Goal: Task Accomplishment & Management: Manage account settings

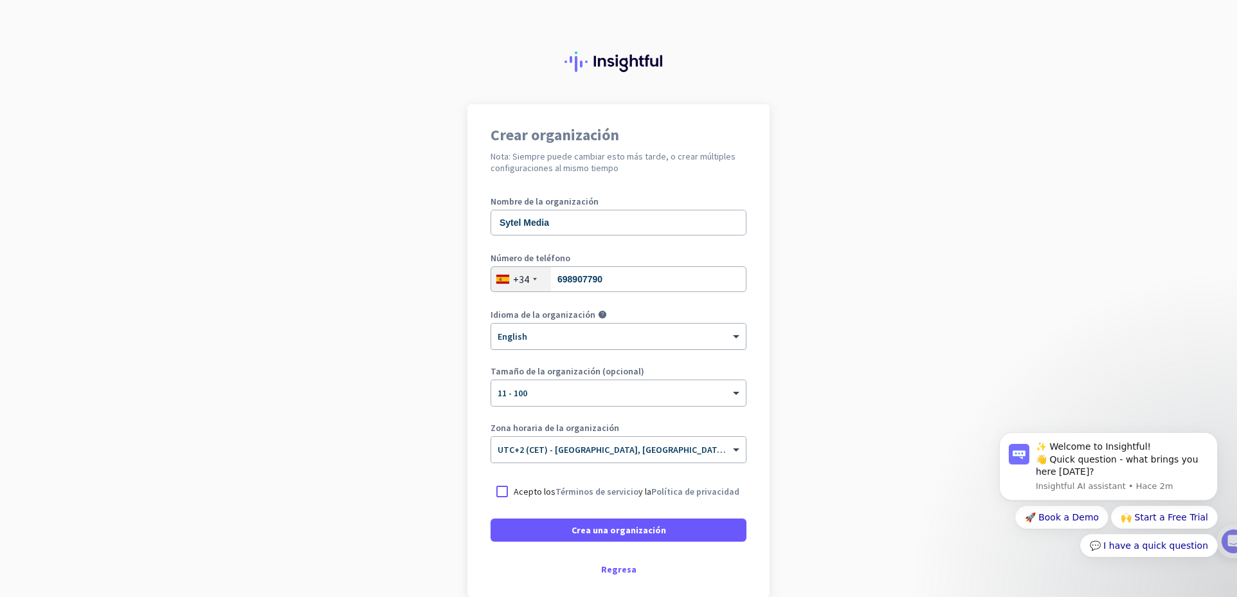
click at [615, 332] on div at bounding box center [618, 332] width 255 height 11
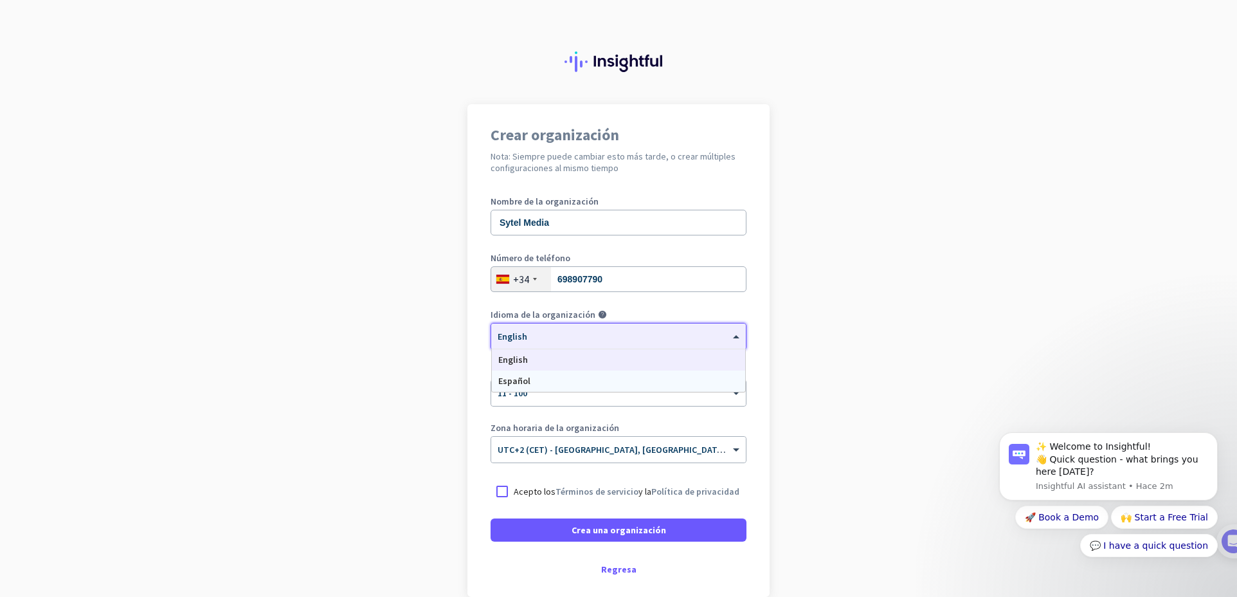
click at [604, 374] on div "Español" at bounding box center [618, 380] width 253 height 21
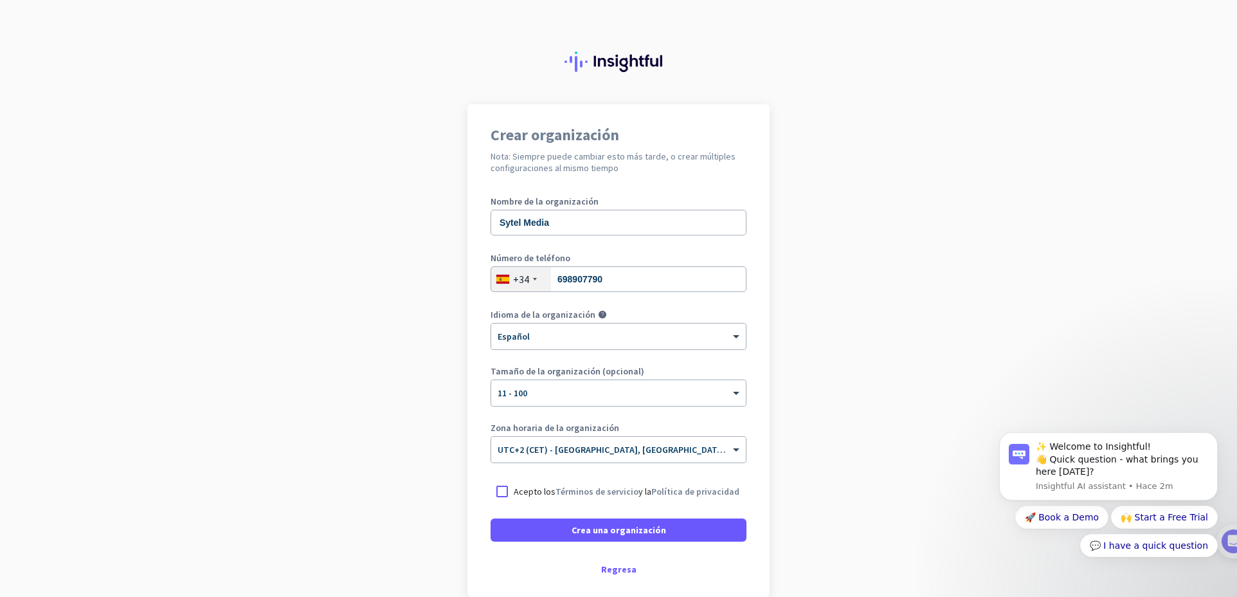
click at [552, 485] on p "Acepto los Términos de servicio y la Política de privacidad" at bounding box center [627, 491] width 226 height 13
click at [0, 0] on input "Acepto los Términos de servicio y la Política de privacidad" at bounding box center [0, 0] width 0 height 0
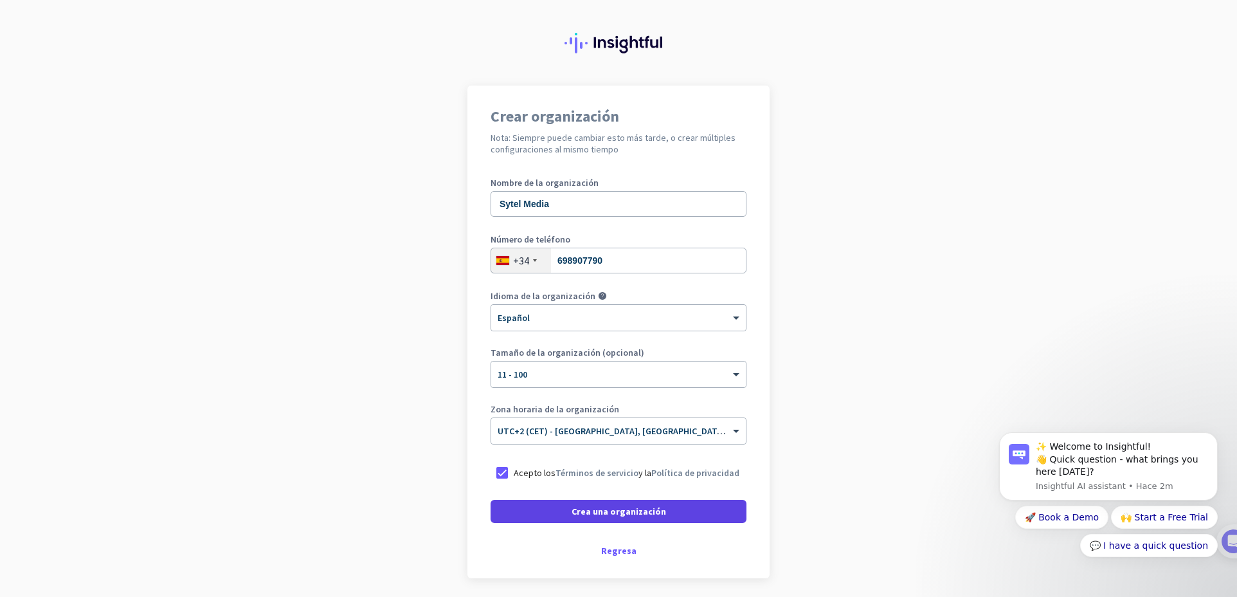
scroll to position [64, 0]
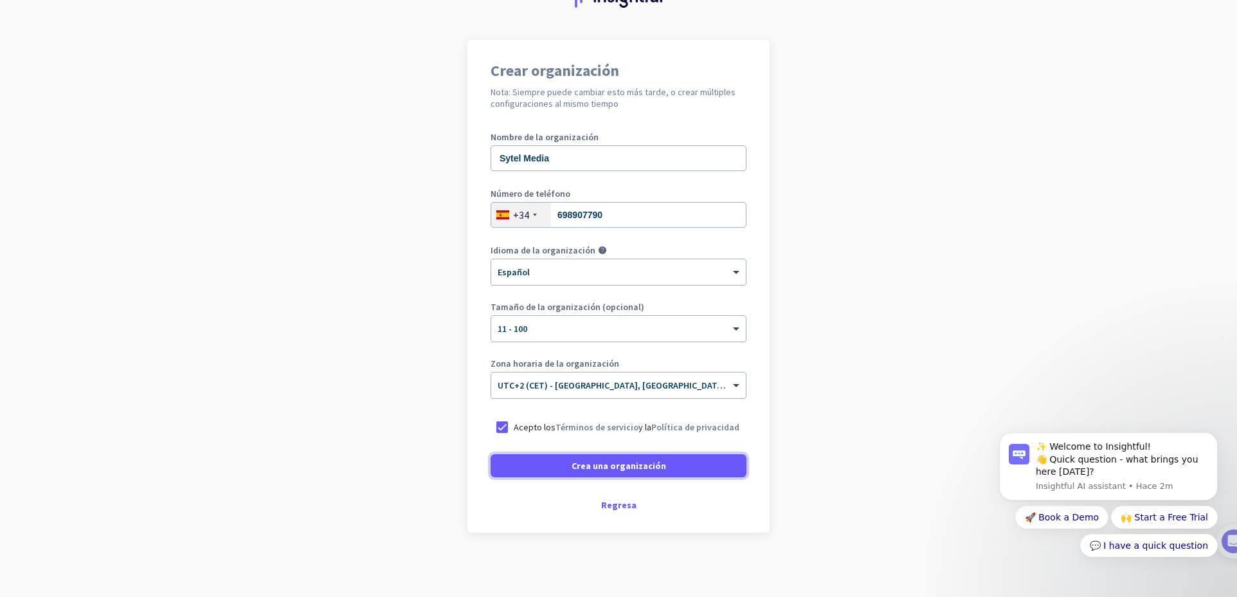
click at [626, 464] on span "Crea una organización" at bounding box center [619, 465] width 95 height 13
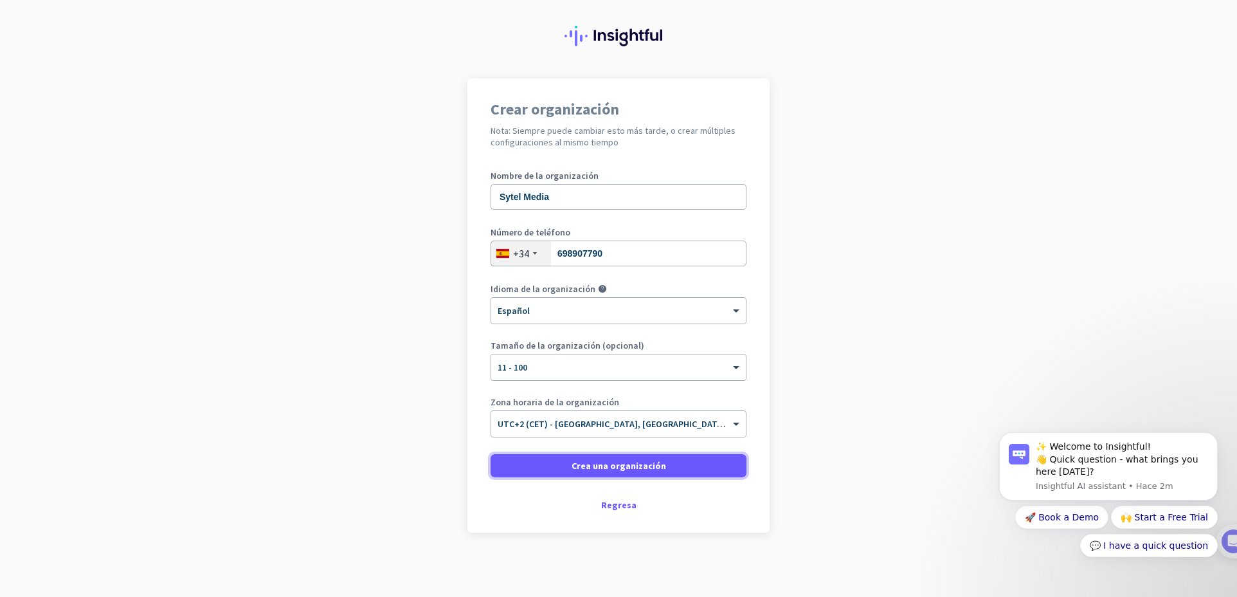
scroll to position [26, 0]
click at [580, 463] on span "Crea una organización" at bounding box center [619, 465] width 95 height 13
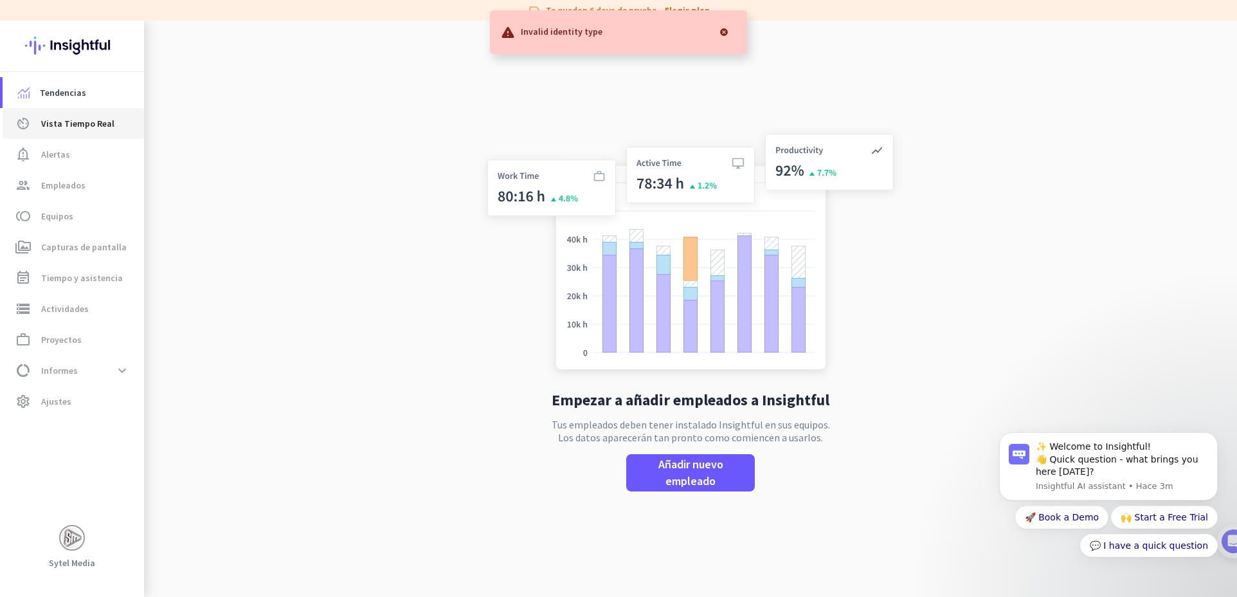
click at [64, 121] on span "Vista Tiempo Real" at bounding box center [77, 123] width 73 height 15
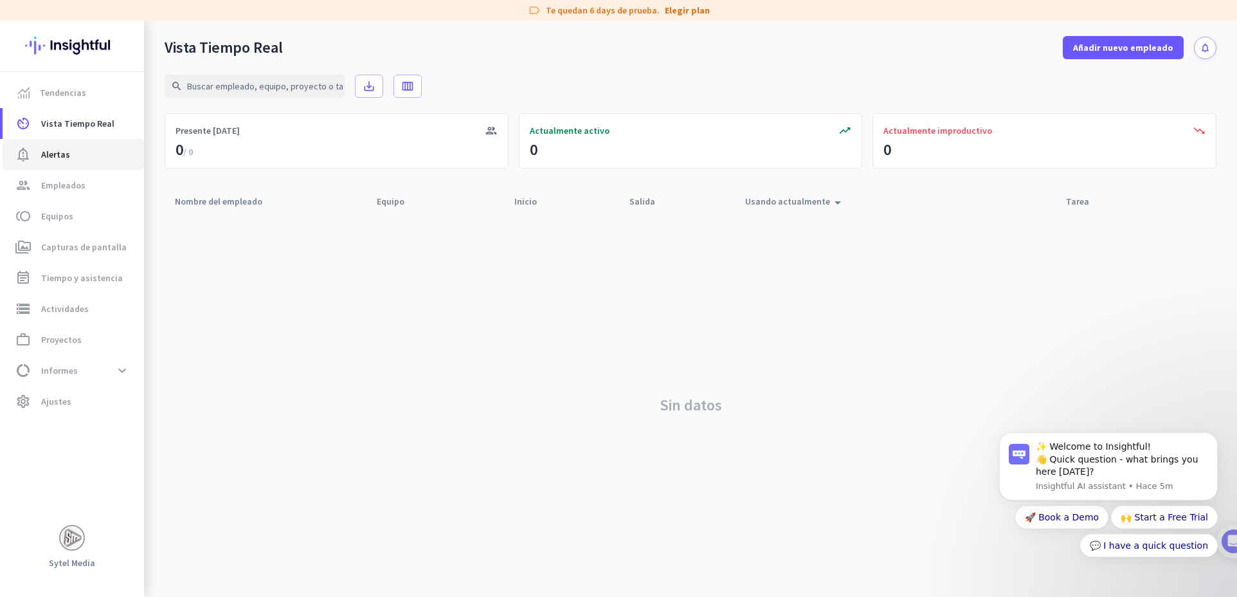
click at [89, 161] on span "notification_important Alertas" at bounding box center [73, 154] width 121 height 15
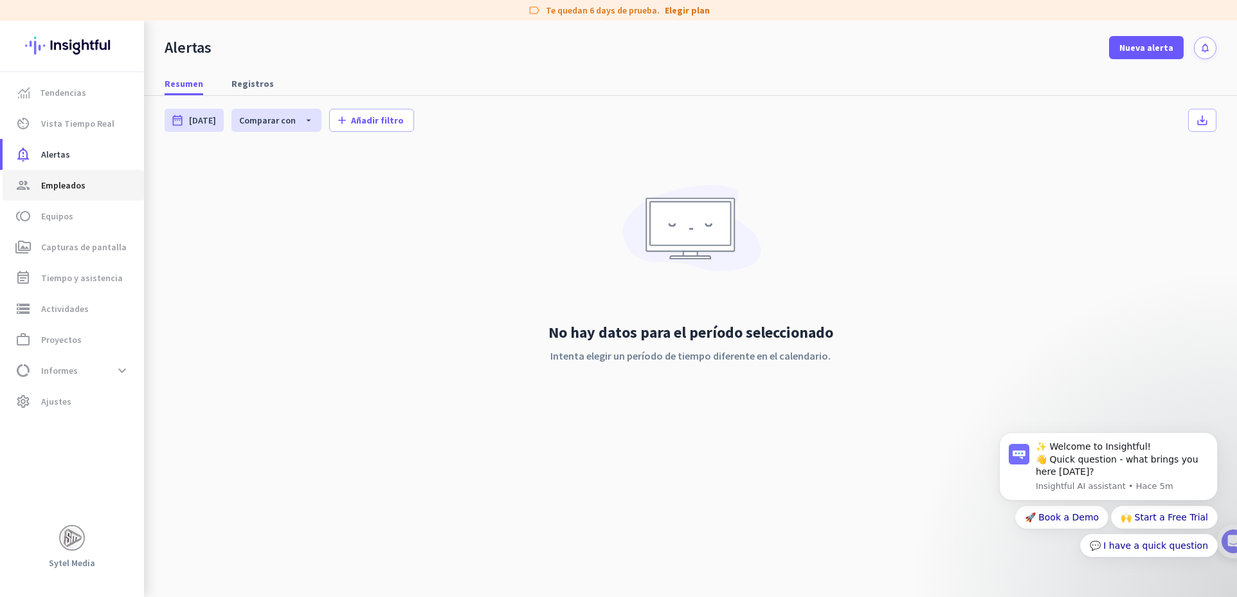
click at [71, 186] on span "Empleados" at bounding box center [63, 184] width 44 height 15
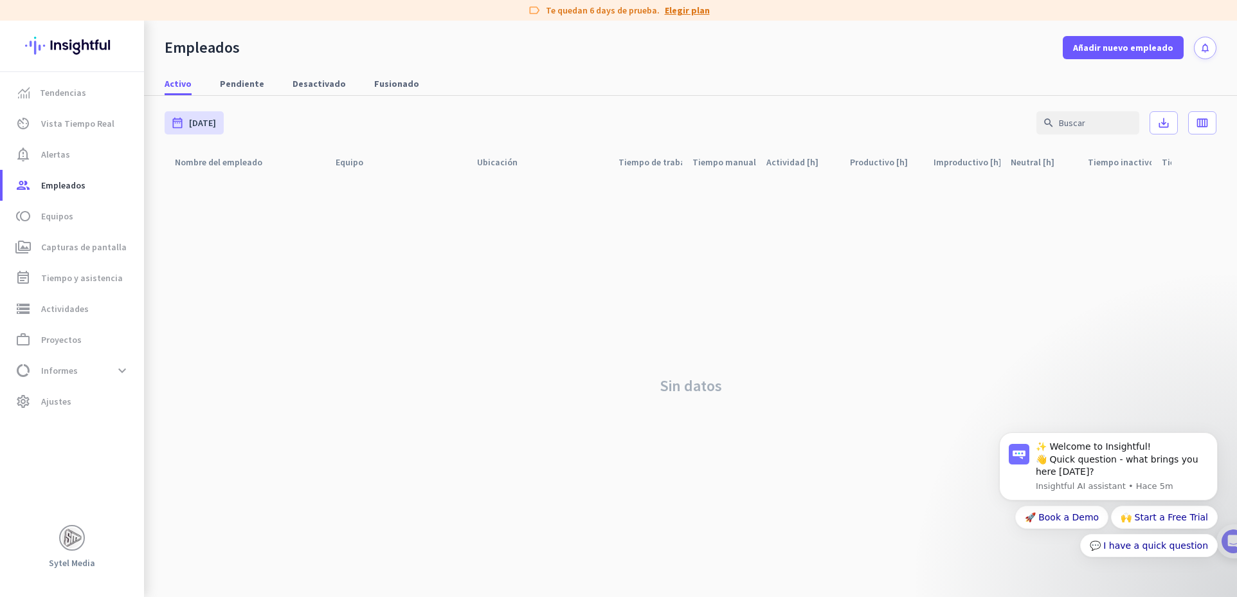
click at [704, 9] on link "Elegir plan" at bounding box center [687, 10] width 45 height 13
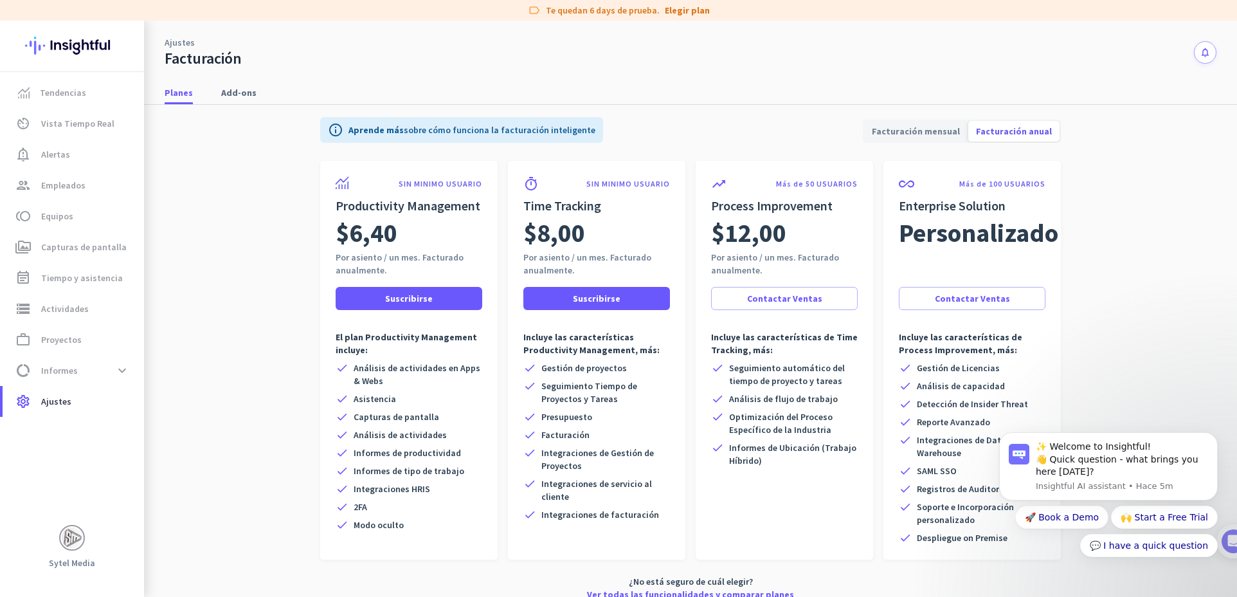
scroll to position [5, 0]
click at [906, 129] on span "Facturación mensual" at bounding box center [916, 129] width 104 height 31
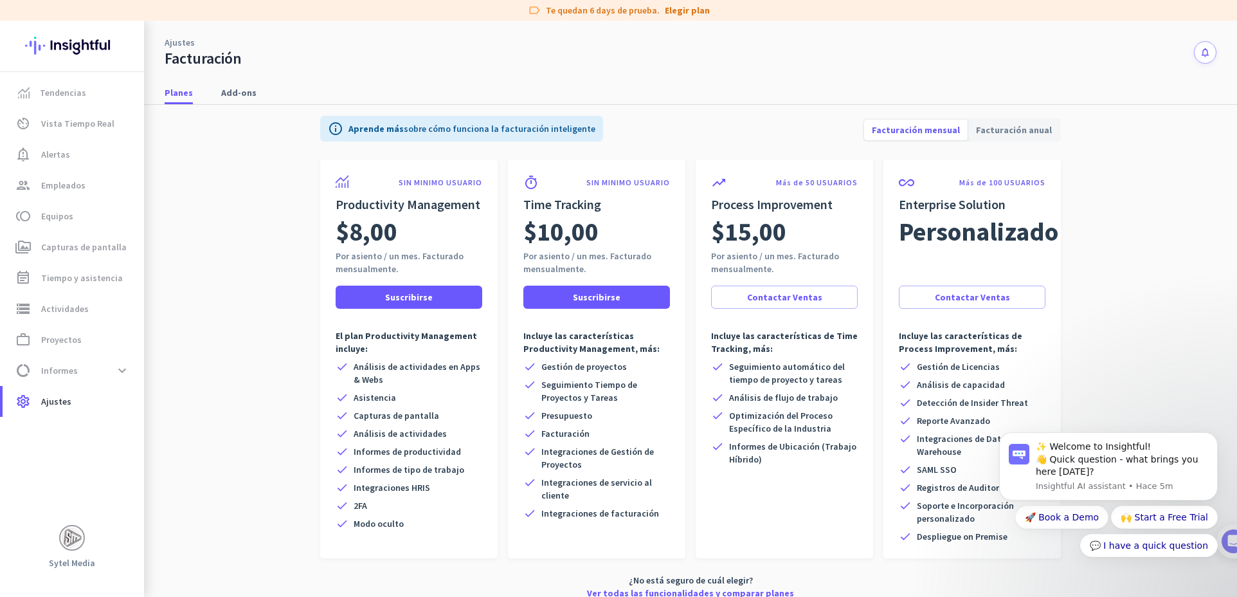
click at [1038, 127] on span "Facturación anual" at bounding box center [1013, 129] width 91 height 31
click at [953, 128] on span "Facturación mensual" at bounding box center [916, 129] width 104 height 31
click at [1067, 127] on app-billing-plan-tab "info Aprende más sobre cómo funciona la facturación inteligente Facturación men…" at bounding box center [691, 355] width 1052 height 510
click at [259, 96] on div "Planes Add-ons" at bounding box center [690, 93] width 1093 height 24
click at [250, 96] on span "Add-ons" at bounding box center [238, 92] width 35 height 13
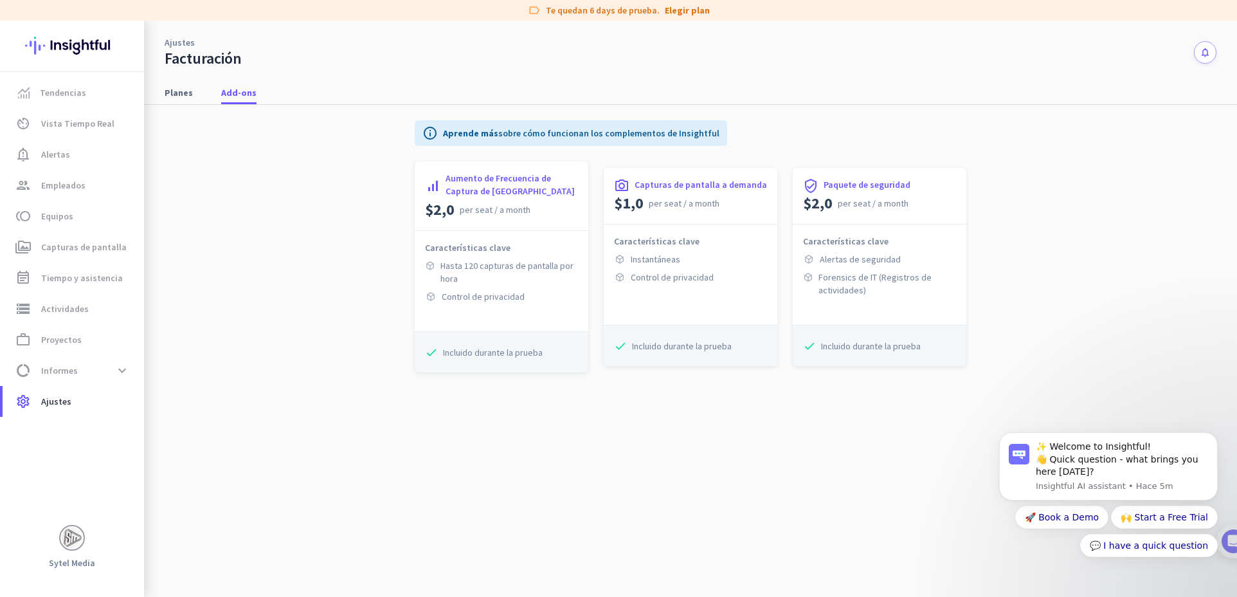
click at [200, 93] on div "Planes Add-ons" at bounding box center [690, 93] width 1093 height 24
click at [181, 92] on span "Planes" at bounding box center [179, 92] width 28 height 13
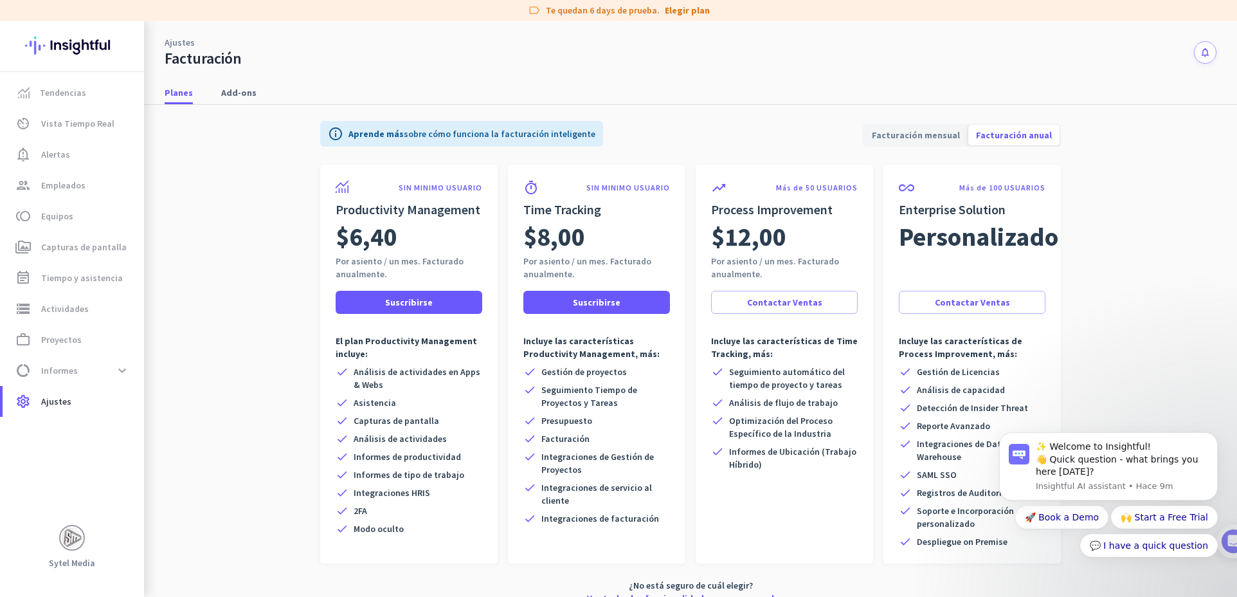
click at [881, 132] on span "Facturación mensual" at bounding box center [916, 135] width 104 height 31
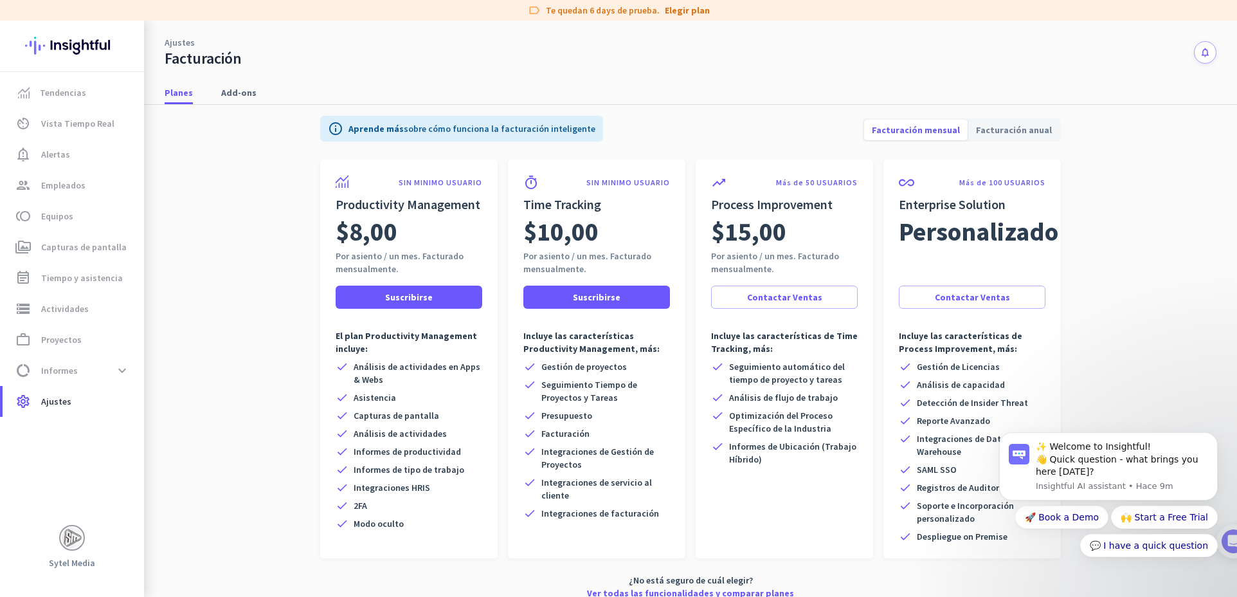
click at [717, 586] on link "Ver todas las funcionalidades y comparar planes" at bounding box center [690, 592] width 207 height 13
click at [289, 271] on app-billing-plan-tab "info Aprende más sobre cómo funciona la facturación inteligente Facturación men…" at bounding box center [691, 355] width 1052 height 510
click at [55, 211] on span "Equipos" at bounding box center [57, 215] width 32 height 15
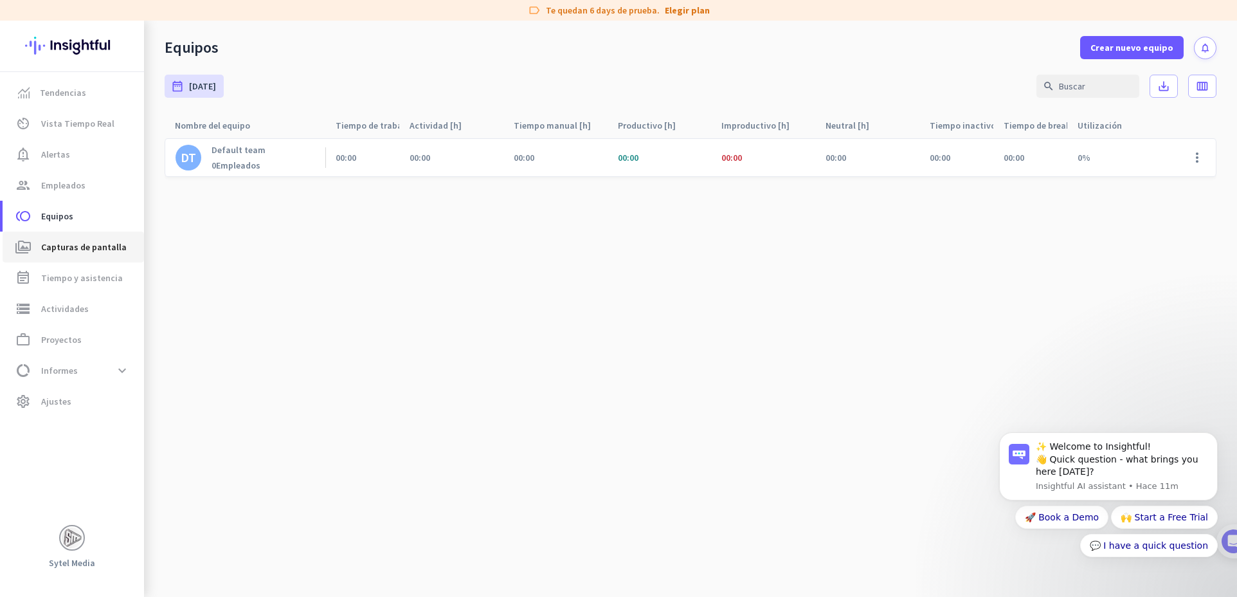
click at [96, 252] on span "Capturas de pantalla" at bounding box center [84, 246] width 86 height 15
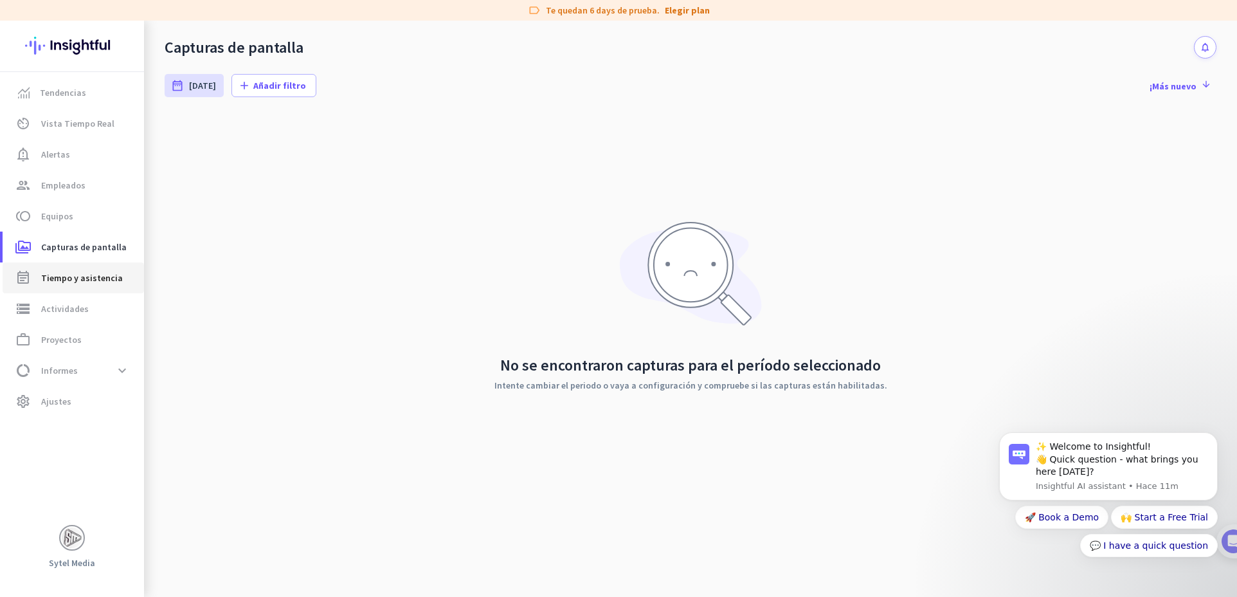
click at [95, 269] on link "event_note Tiempo y asistencia" at bounding box center [73, 277] width 141 height 31
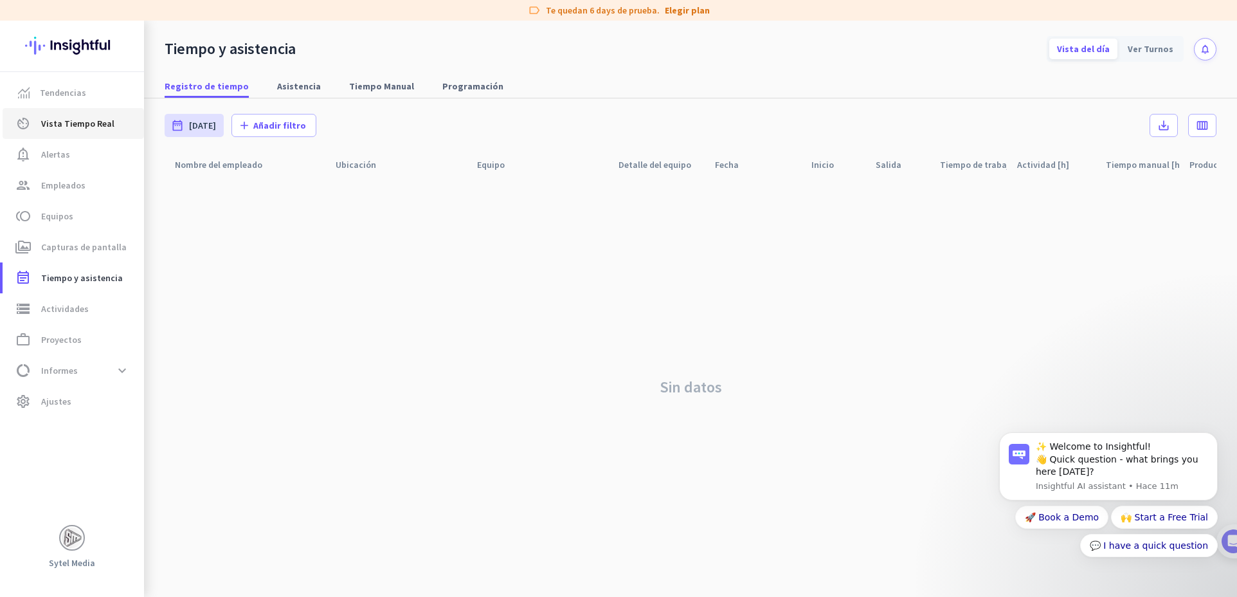
click at [85, 125] on span "Vista Tiempo Real" at bounding box center [77, 123] width 73 height 15
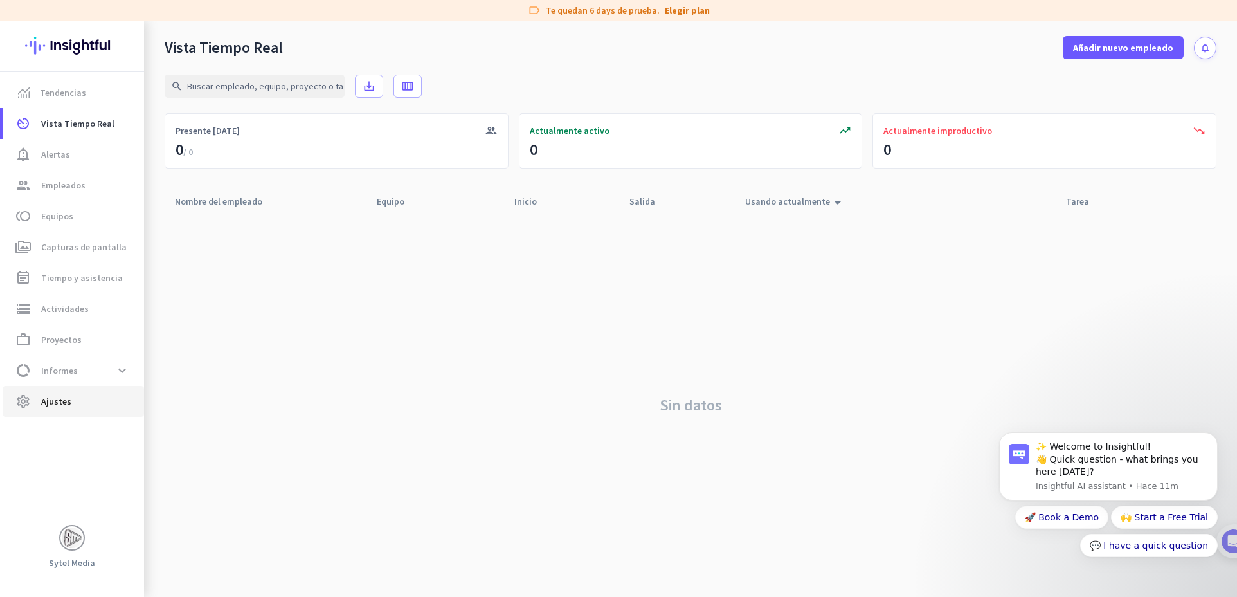
click at [80, 399] on span "settings Ajustes" at bounding box center [73, 400] width 121 height 15
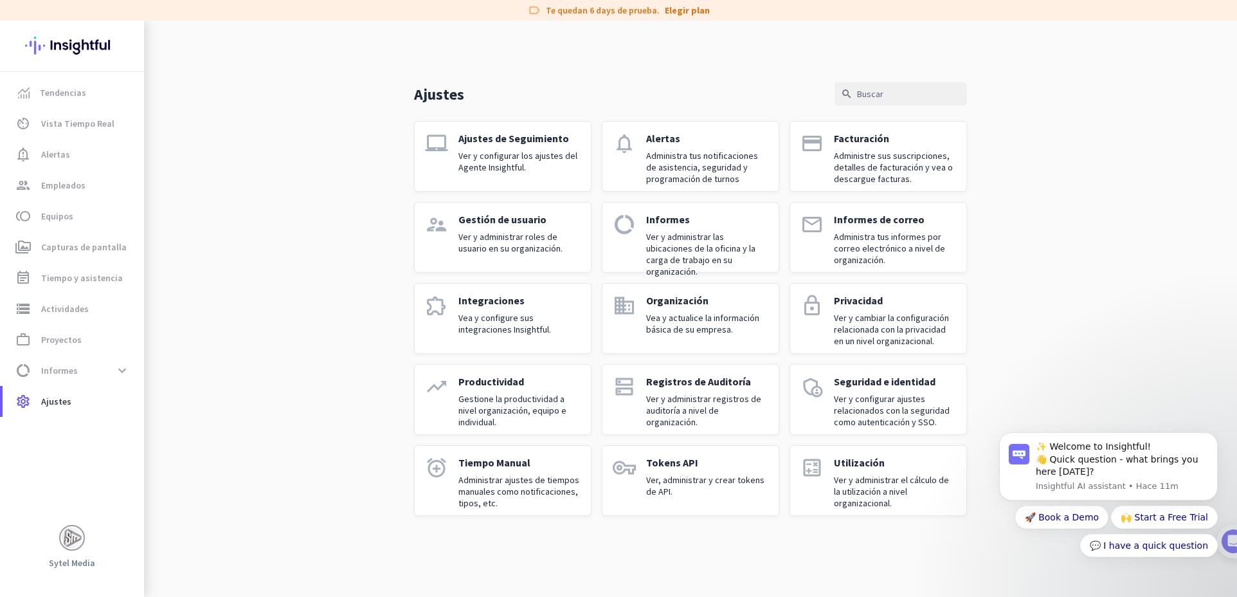
click at [302, 244] on div "Ajustes search laptop_mac Ajustes de Seguimiento Ver y configurar los ajustes d…" at bounding box center [690, 279] width 1093 height 516
click at [107, 176] on link "group Empleados" at bounding box center [73, 185] width 141 height 31
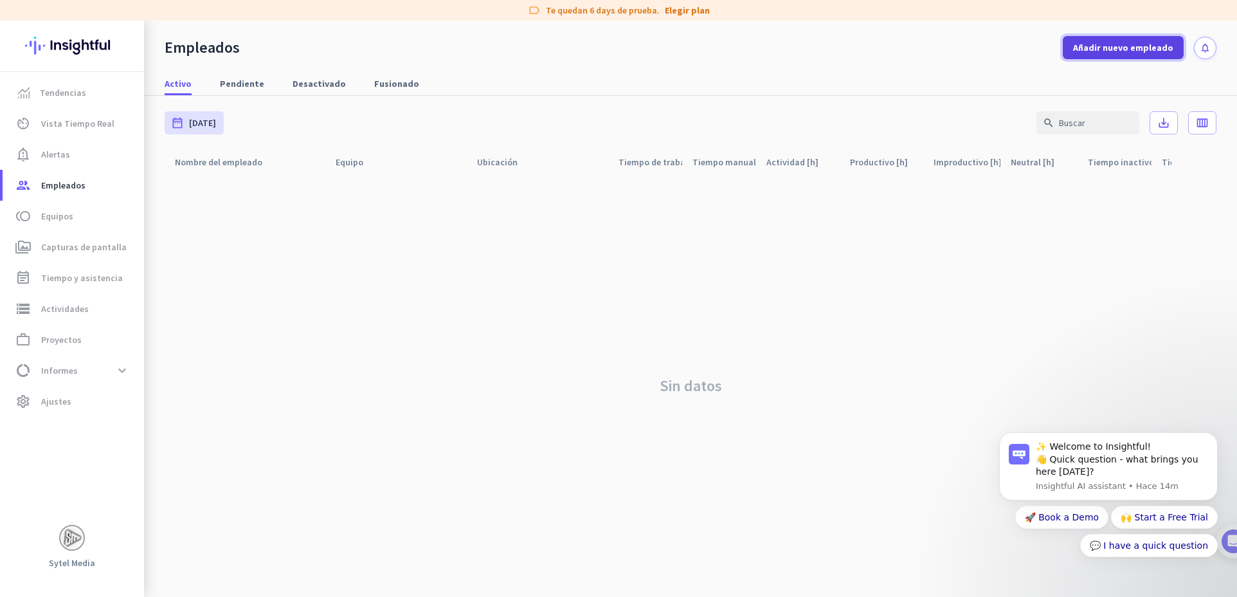
click at [1084, 53] on span "Añadir nuevo empleado" at bounding box center [1123, 47] width 100 height 13
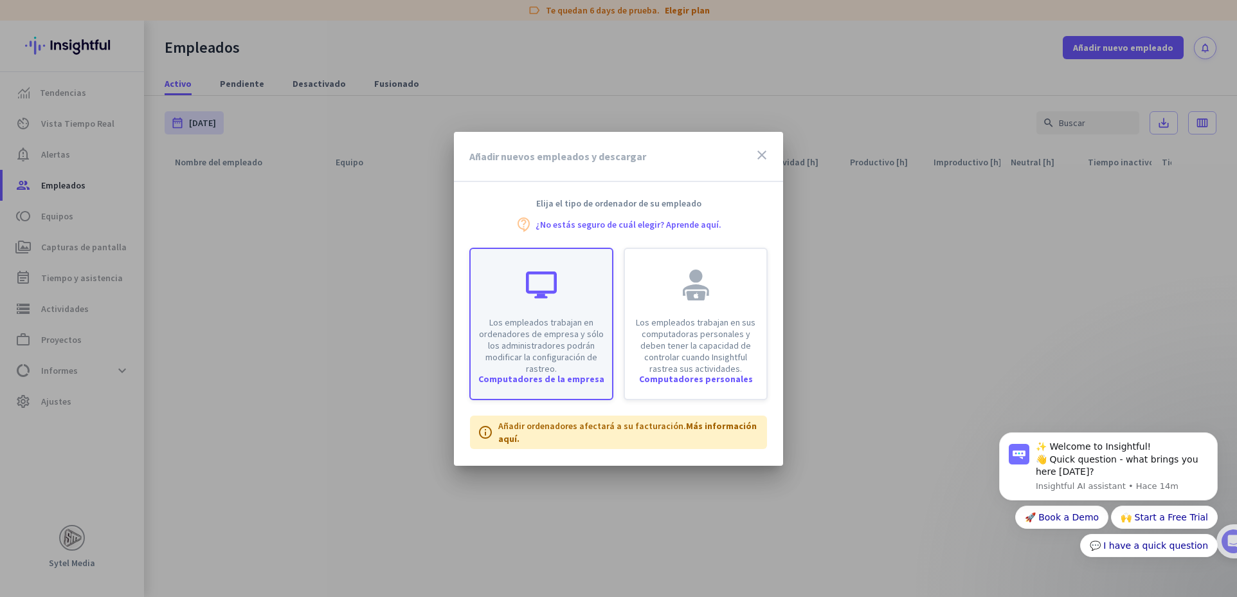
click at [523, 311] on div "Los empleados trabajan en ordenadores de empresa y sólo los administradores pod…" at bounding box center [541, 311] width 141 height 125
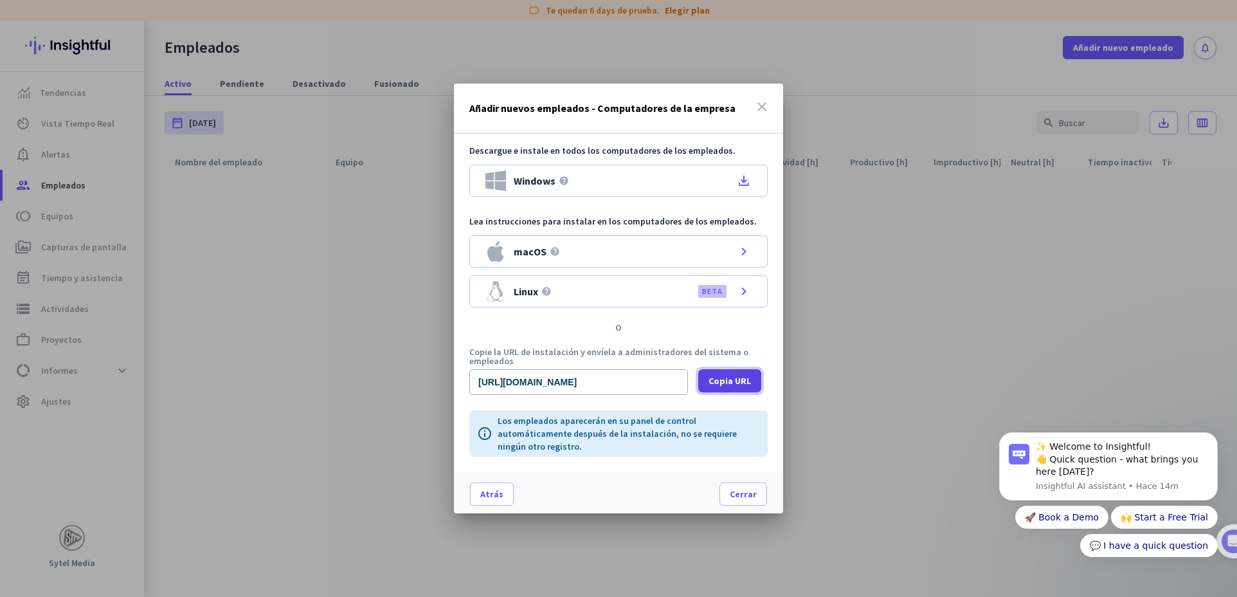
click at [732, 379] on span "Copia URL" at bounding box center [729, 380] width 42 height 13
click at [712, 377] on span "Copia URL" at bounding box center [729, 380] width 42 height 13
click at [545, 254] on div "macOS help" at bounding box center [522, 251] width 75 height 21
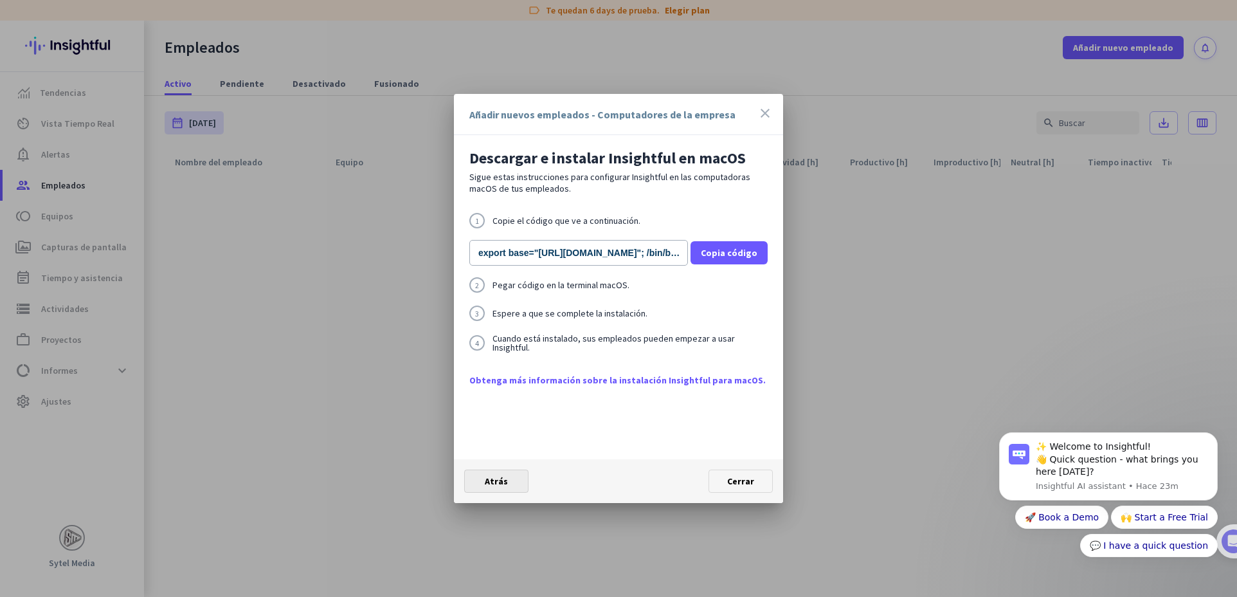
click at [498, 487] on span at bounding box center [496, 480] width 63 height 31
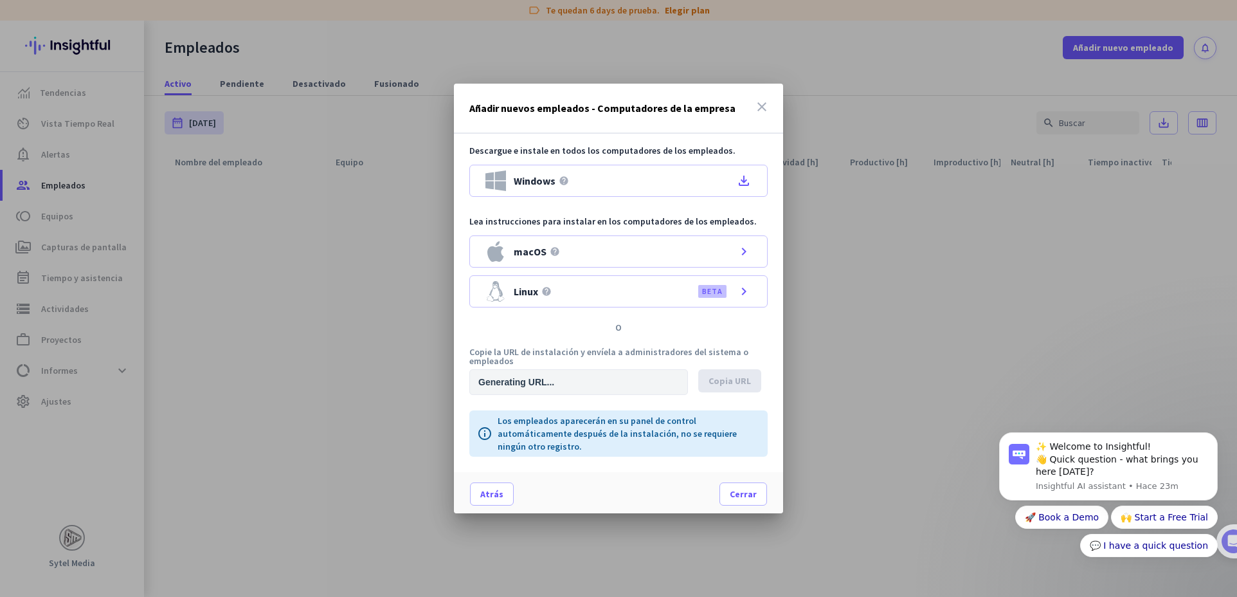
type input "[URL][DOMAIN_NAME]"
click at [726, 384] on span "Copia URL" at bounding box center [729, 380] width 42 height 13
click at [748, 253] on icon "chevron_right" at bounding box center [743, 251] width 15 height 15
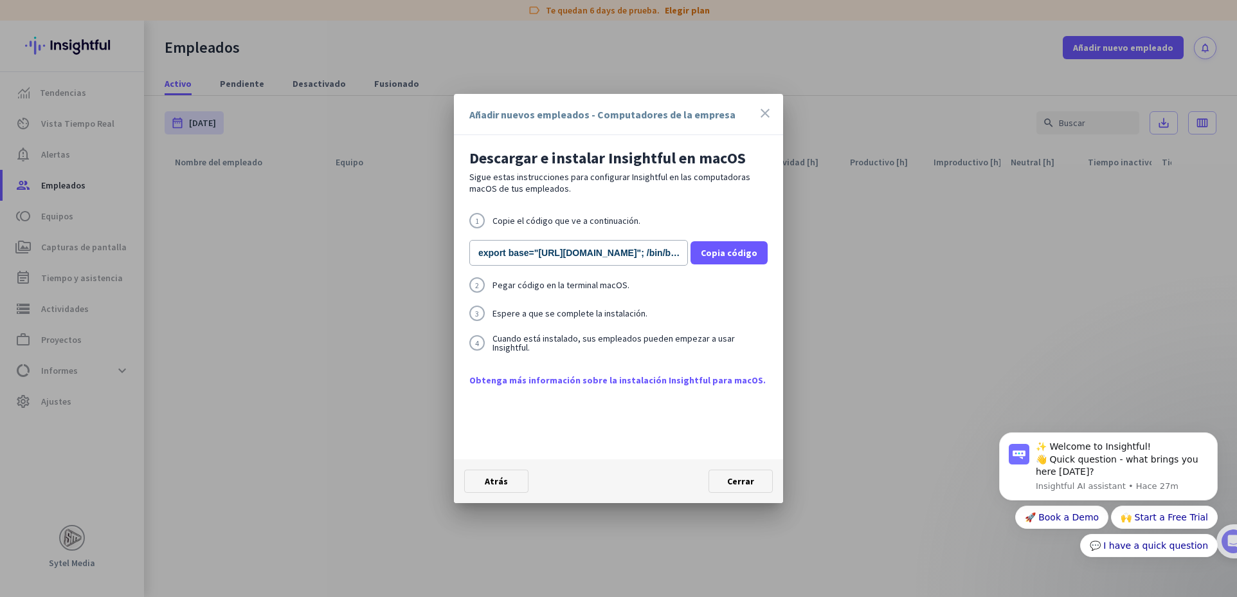
click at [722, 379] on link "Obtenga más información sobre la instalación Insightful para macOS." at bounding box center [618, 380] width 298 height 13
click at [763, 115] on icon "close" at bounding box center [764, 112] width 15 height 15
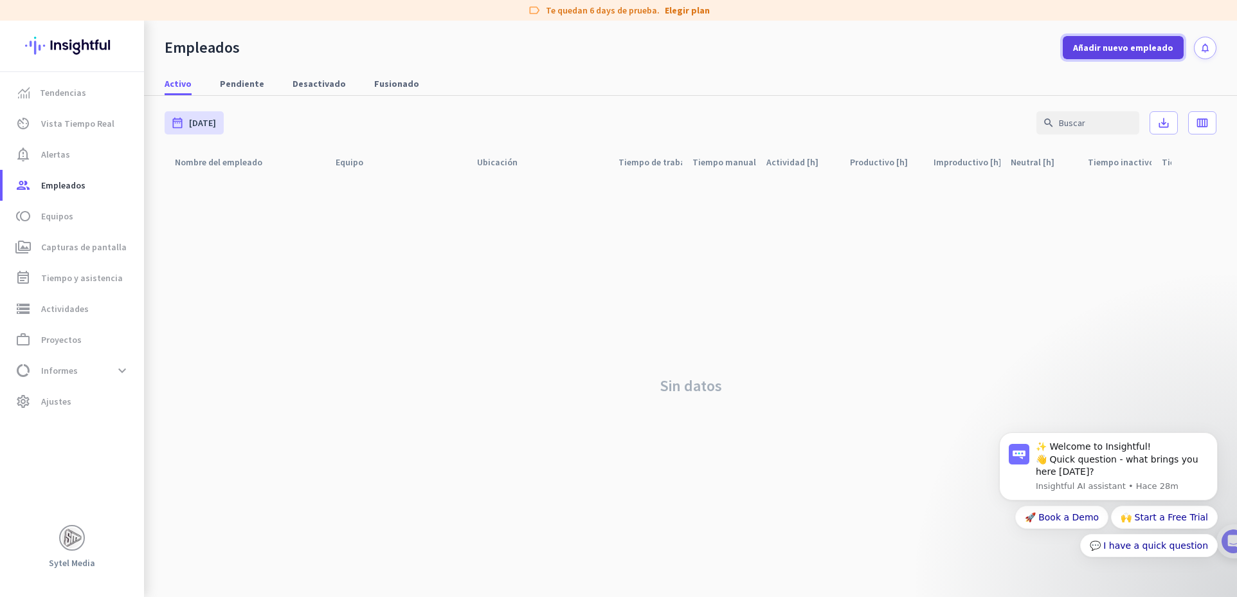
click at [1098, 41] on span "Añadir nuevo empleado" at bounding box center [1123, 47] width 100 height 13
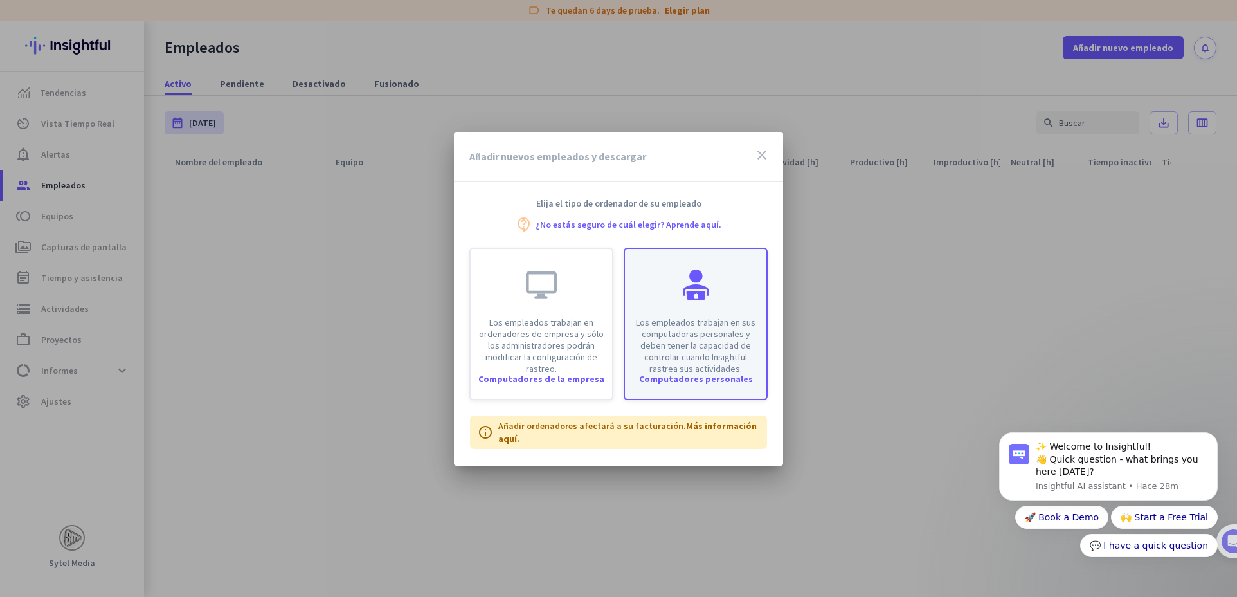
click at [721, 294] on div "Los empleados trabajan en sus computadoras personales y deben tener la capacida…" at bounding box center [695, 311] width 141 height 125
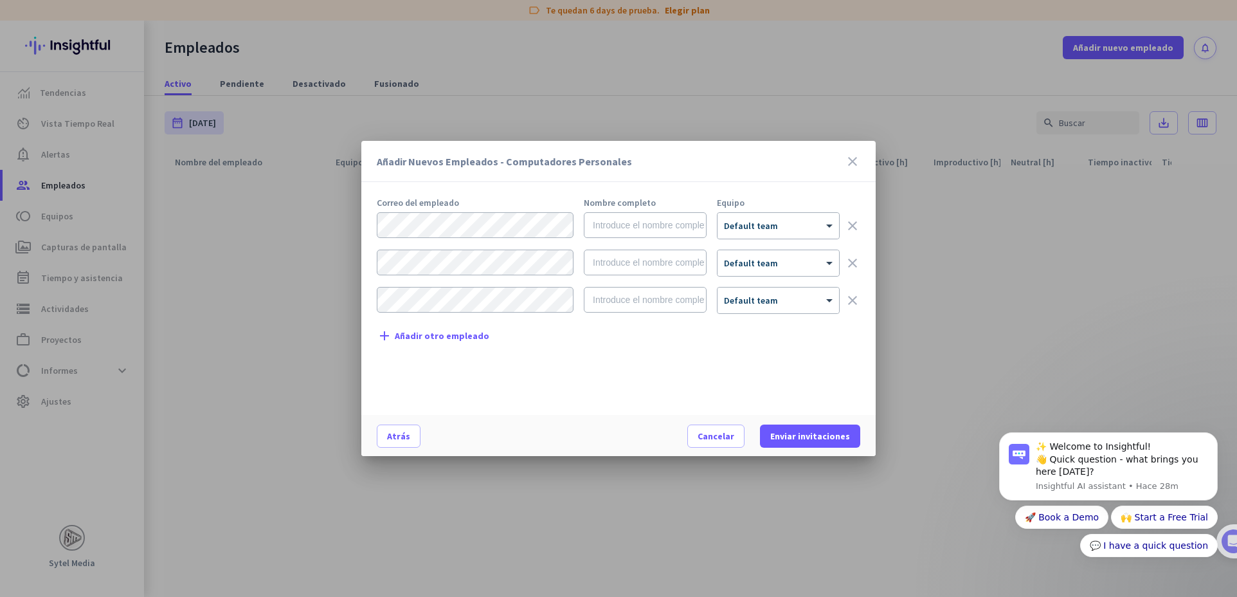
click at [434, 440] on div "Atrás" at bounding box center [532, 435] width 311 height 23
click at [420, 437] on div "Atrás" at bounding box center [532, 435] width 311 height 23
click at [412, 437] on span at bounding box center [398, 435] width 42 height 31
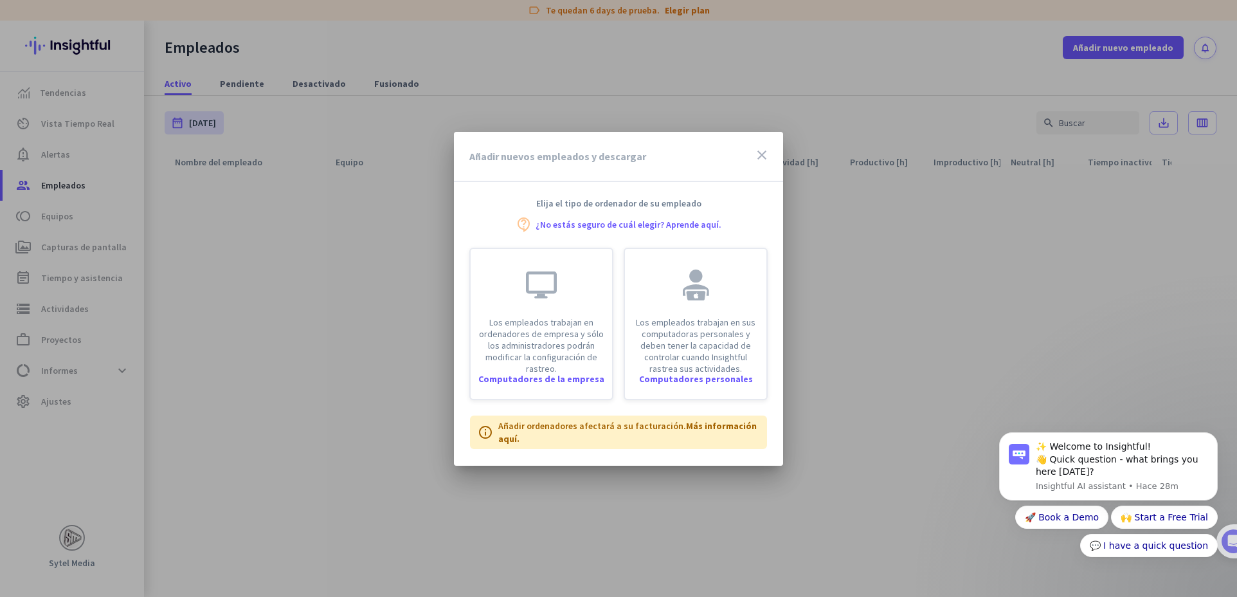
click at [618, 220] on link "¿No estás seguro de cuál elegir? Aprende aquí." at bounding box center [629, 224] width 186 height 9
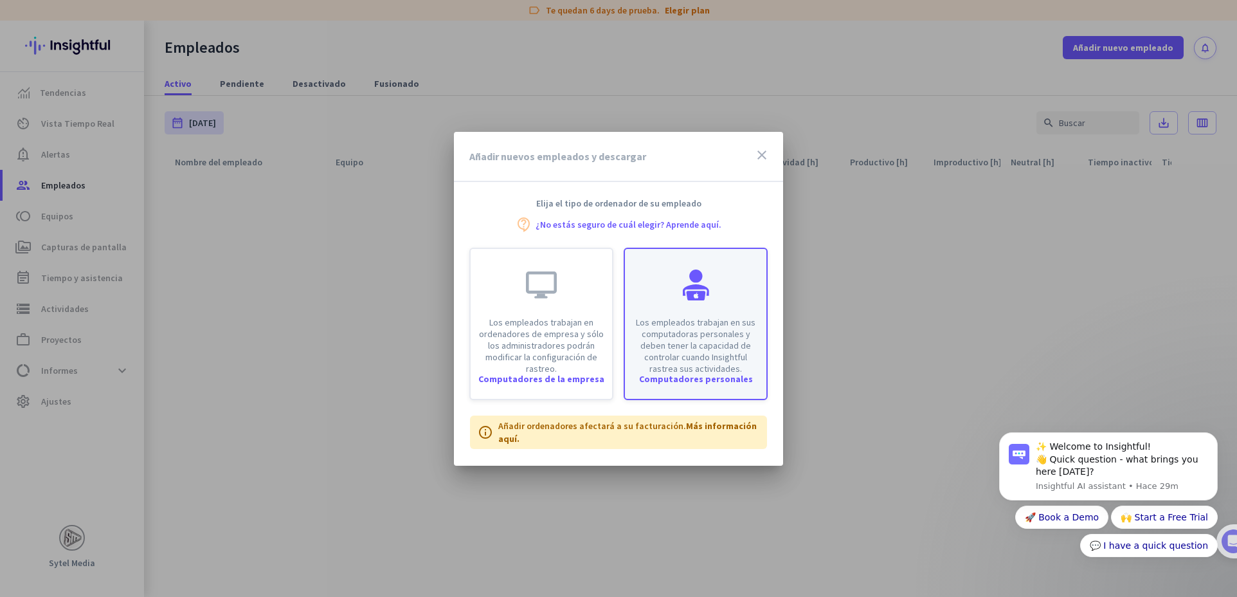
click at [699, 381] on div "Computadores personales" at bounding box center [695, 378] width 141 height 9
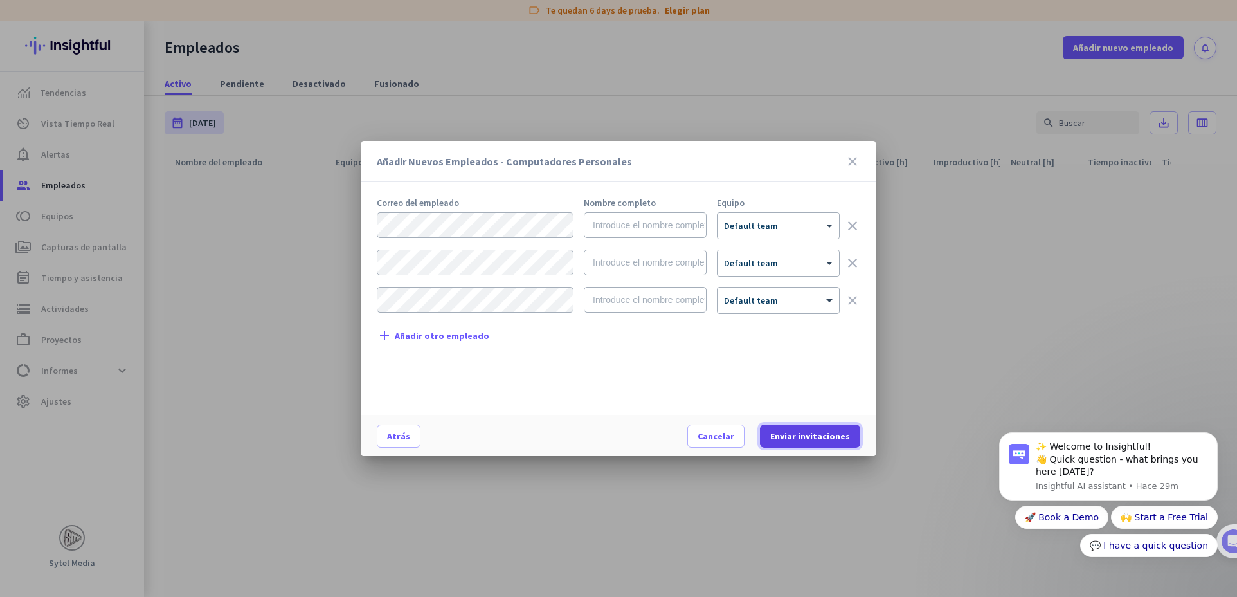
click at [811, 432] on span "Enviar invitaciones" at bounding box center [810, 435] width 80 height 13
click at [358, 221] on div "Añadir Nuevos Empleados - Computadores Personales close Correo del empleado Nom…" at bounding box center [618, 298] width 1237 height 597
type input "[PERSON_NAME]"
click at [743, 224] on div at bounding box center [778, 221] width 122 height 11
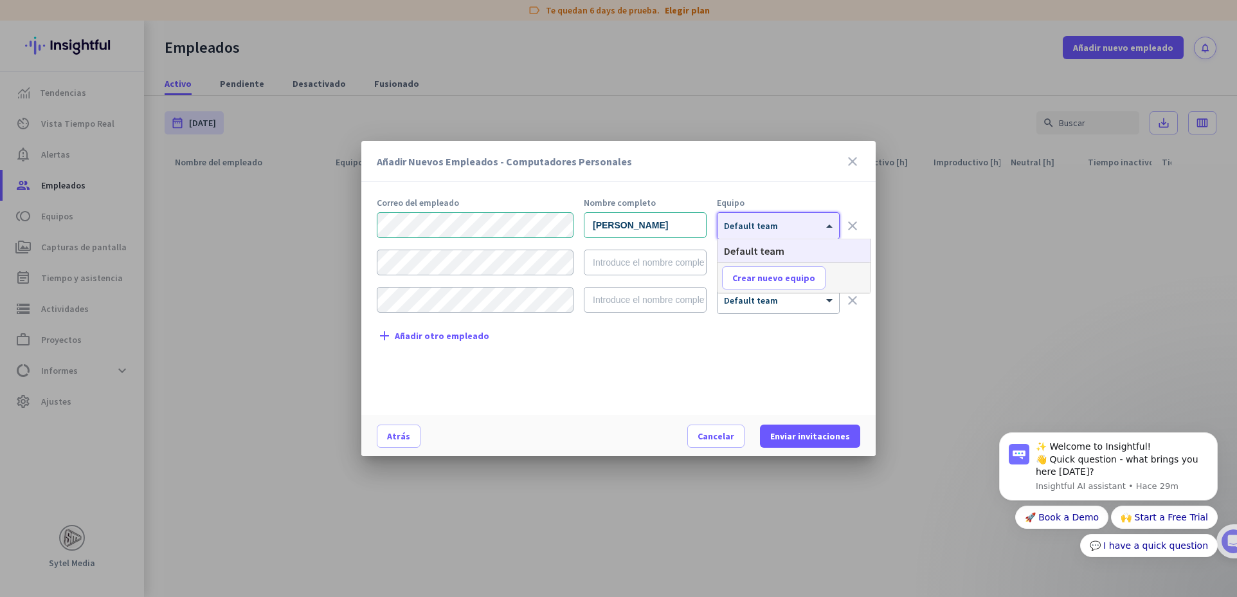
click at [743, 224] on div at bounding box center [778, 221] width 122 height 11
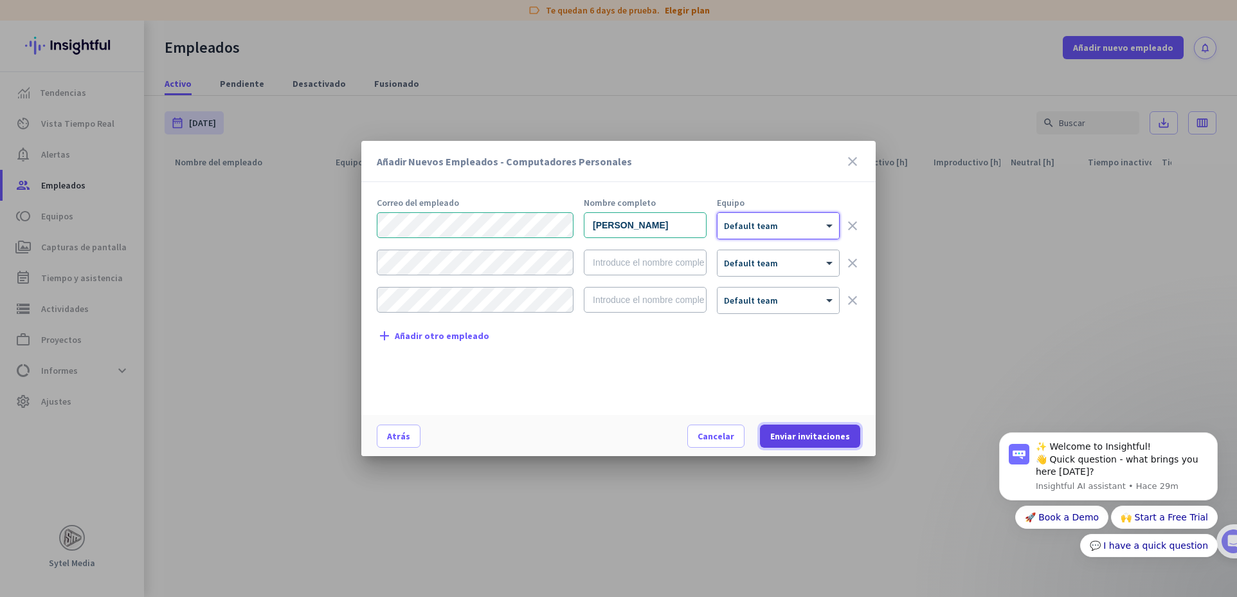
click at [815, 438] on span "Enviar invitaciones" at bounding box center [810, 435] width 80 height 13
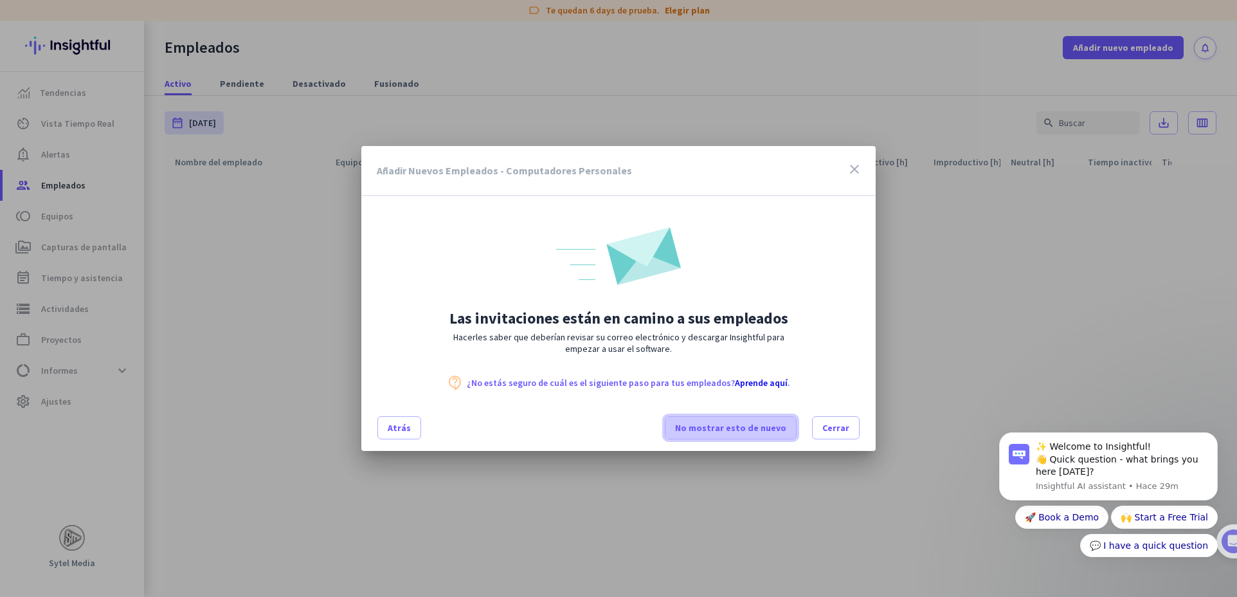
click at [777, 430] on span "No mostrar esto de nuevo" at bounding box center [730, 427] width 111 height 13
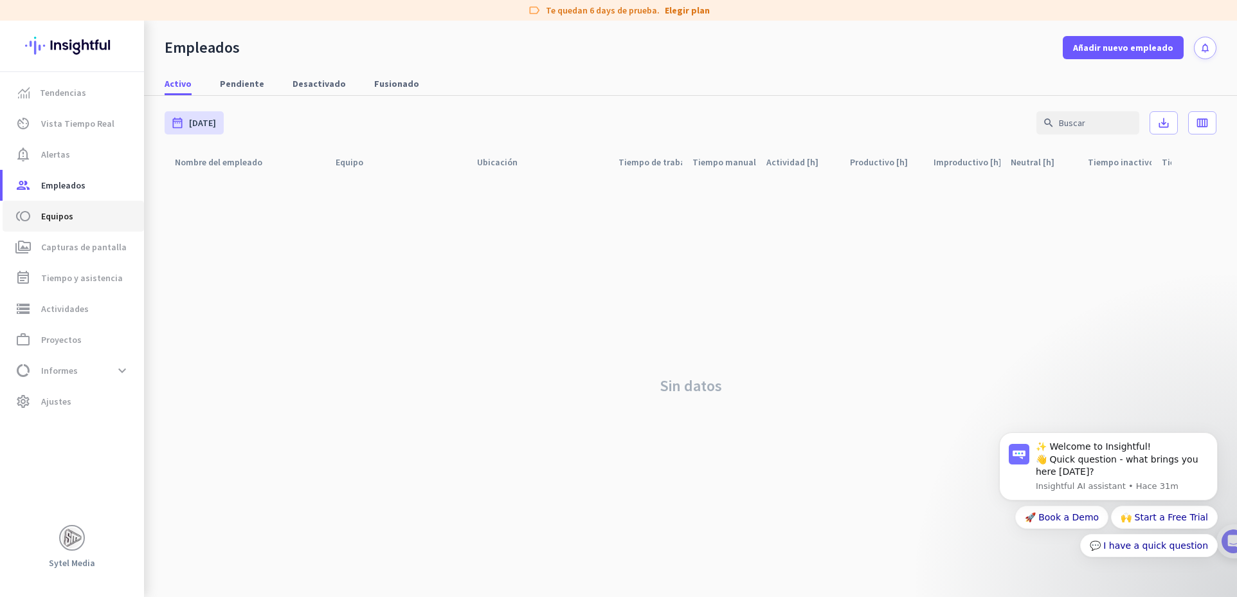
click at [64, 212] on span "Equipos" at bounding box center [57, 215] width 32 height 15
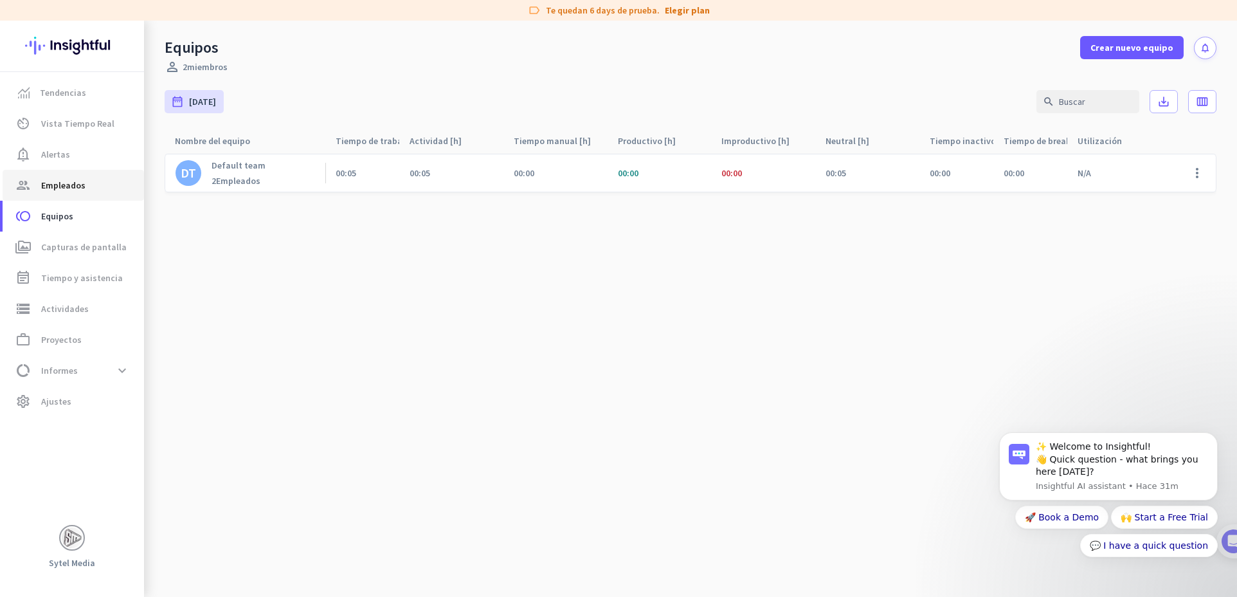
click at [75, 192] on span "Empleados" at bounding box center [63, 184] width 44 height 15
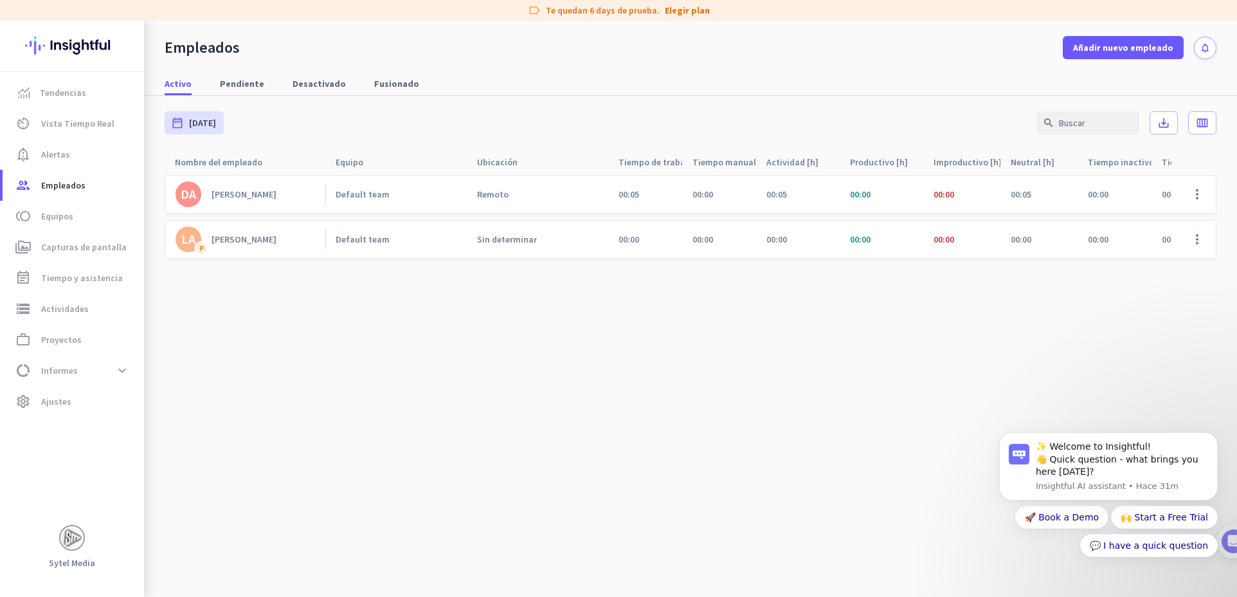
click at [484, 348] on cdk-virtual-scroll-viewport "DA [PERSON_NAME] team Remoto 00:05 00:00 00:05 00:00 00:00 00:05 00:00 00:00 N/…" at bounding box center [691, 385] width 1052 height 422
click at [1197, 243] on span at bounding box center [1197, 239] width 31 height 31
click at [1165, 264] on span "Editar" at bounding box center [1160, 266] width 86 height 13
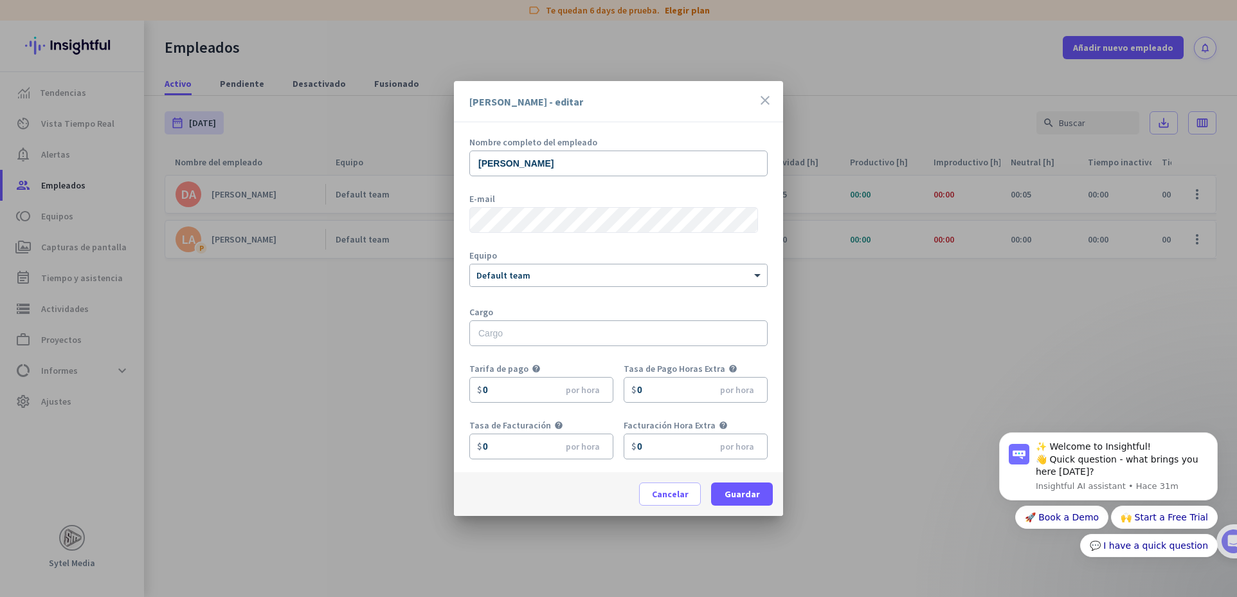
click at [766, 101] on icon "close" at bounding box center [764, 100] width 15 height 15
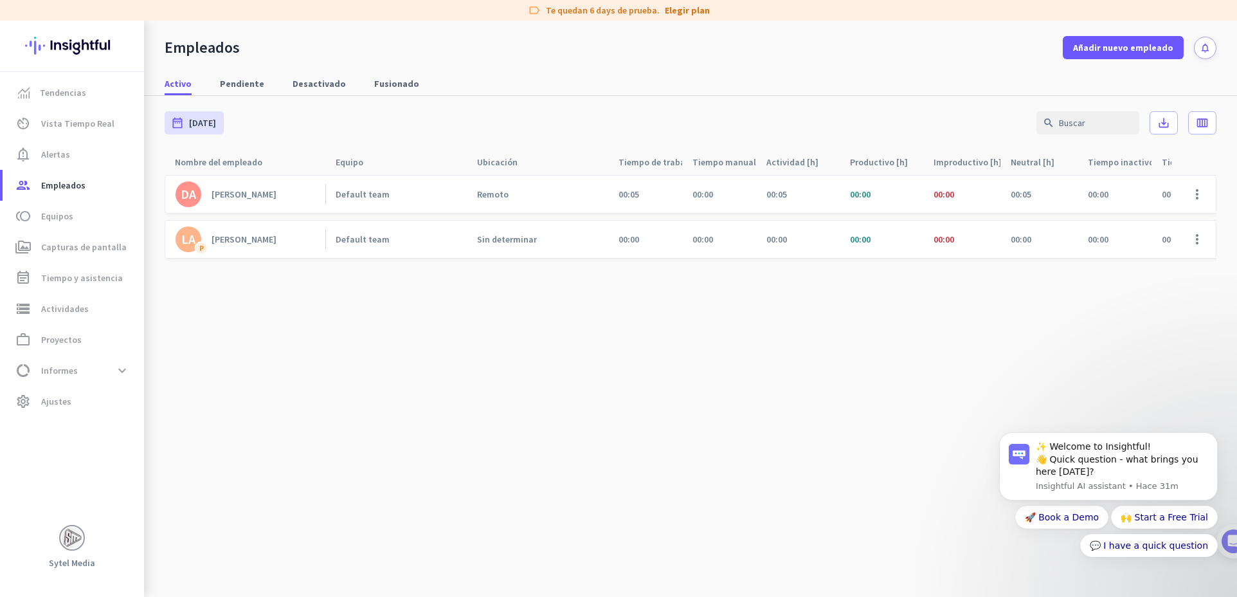
click at [243, 241] on link "LA P [PERSON_NAME]" at bounding box center [251, 239] width 150 height 26
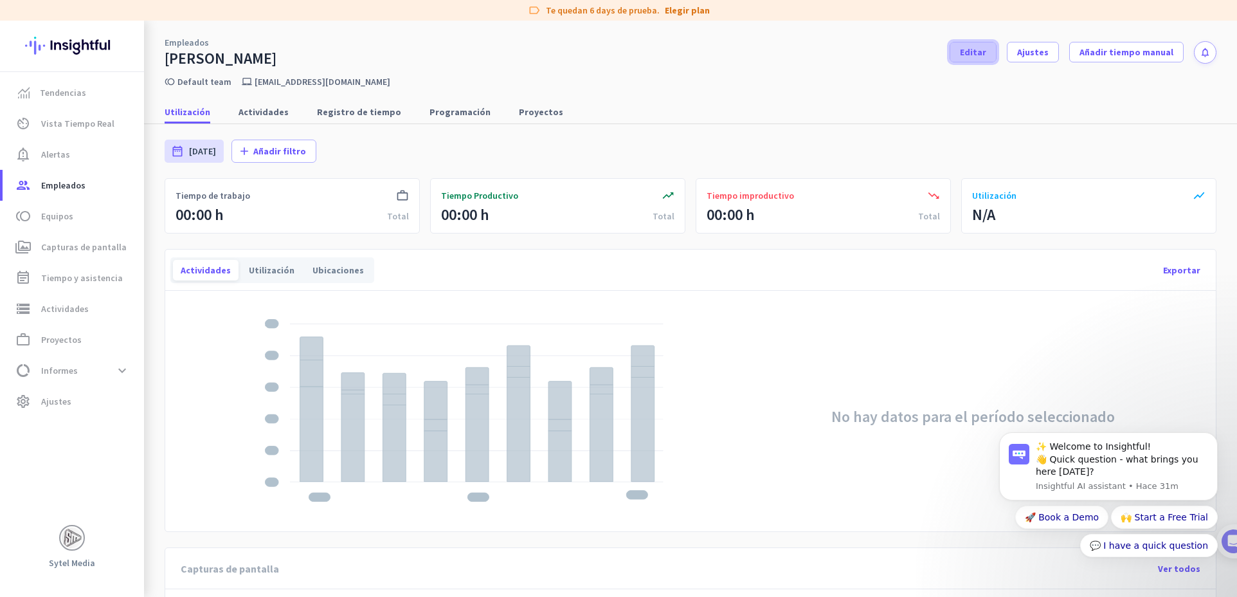
click at [980, 55] on span "Editar" at bounding box center [973, 52] width 26 height 13
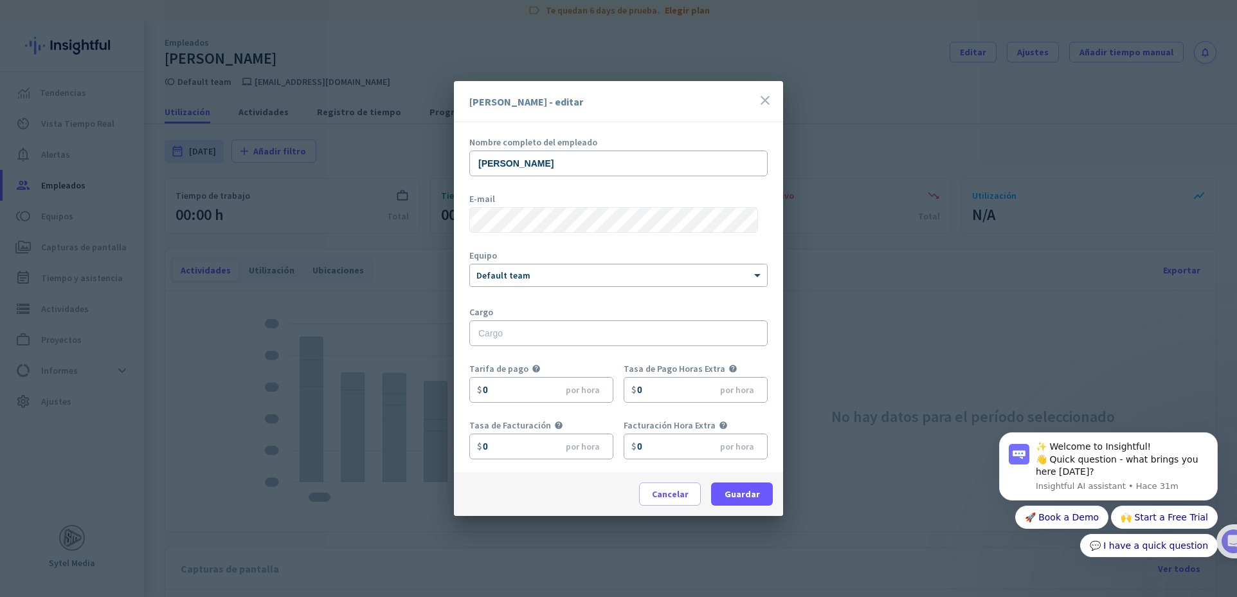
click at [756, 105] on div "[PERSON_NAME] - editar close" at bounding box center [618, 101] width 329 height 41
click at [767, 101] on icon "close" at bounding box center [764, 100] width 15 height 15
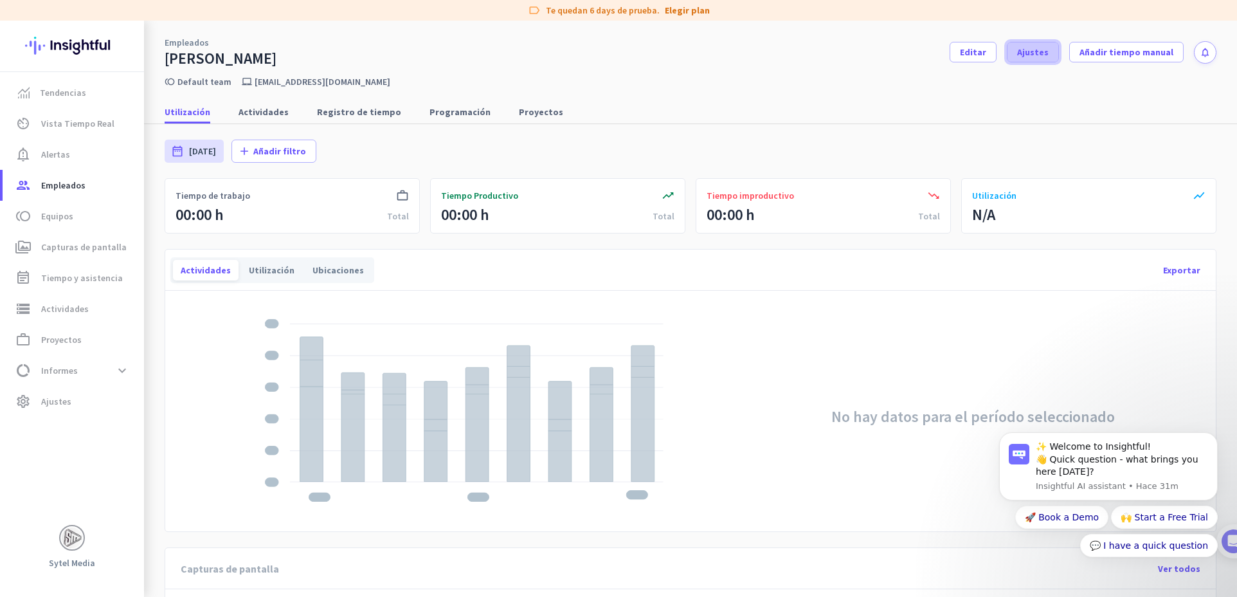
click at [1023, 54] on span "Ajustes" at bounding box center [1033, 52] width 32 height 13
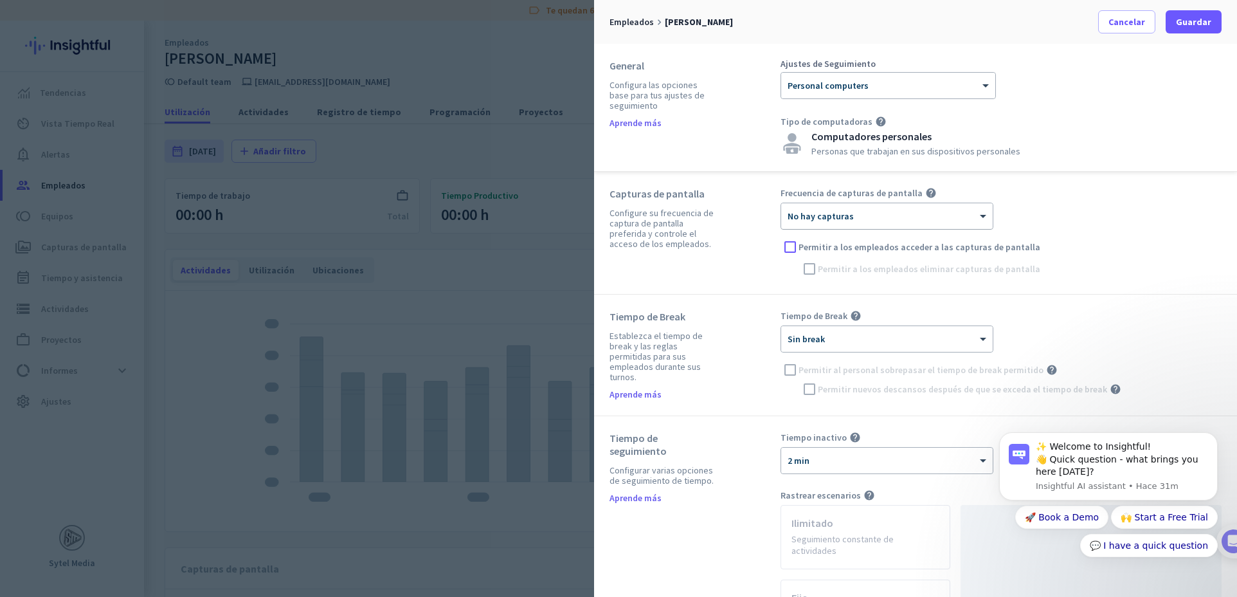
click at [867, 217] on div at bounding box center [887, 211] width 212 height 11
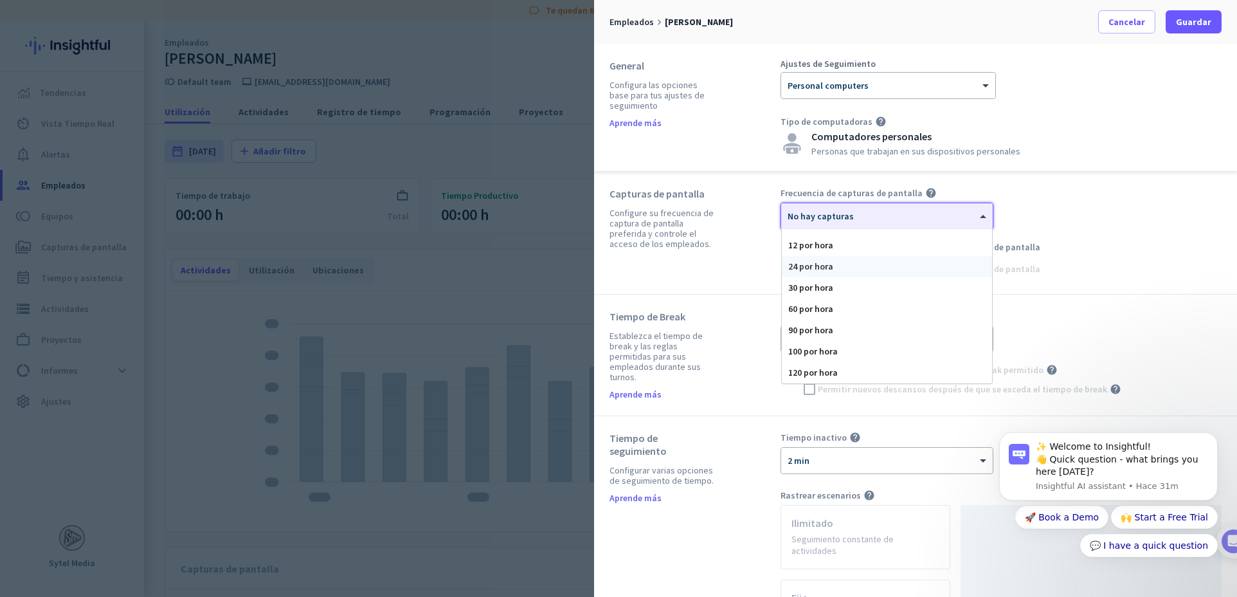
scroll to position [3, 0]
click at [837, 371] on div "120 por hora" at bounding box center [887, 369] width 210 height 21
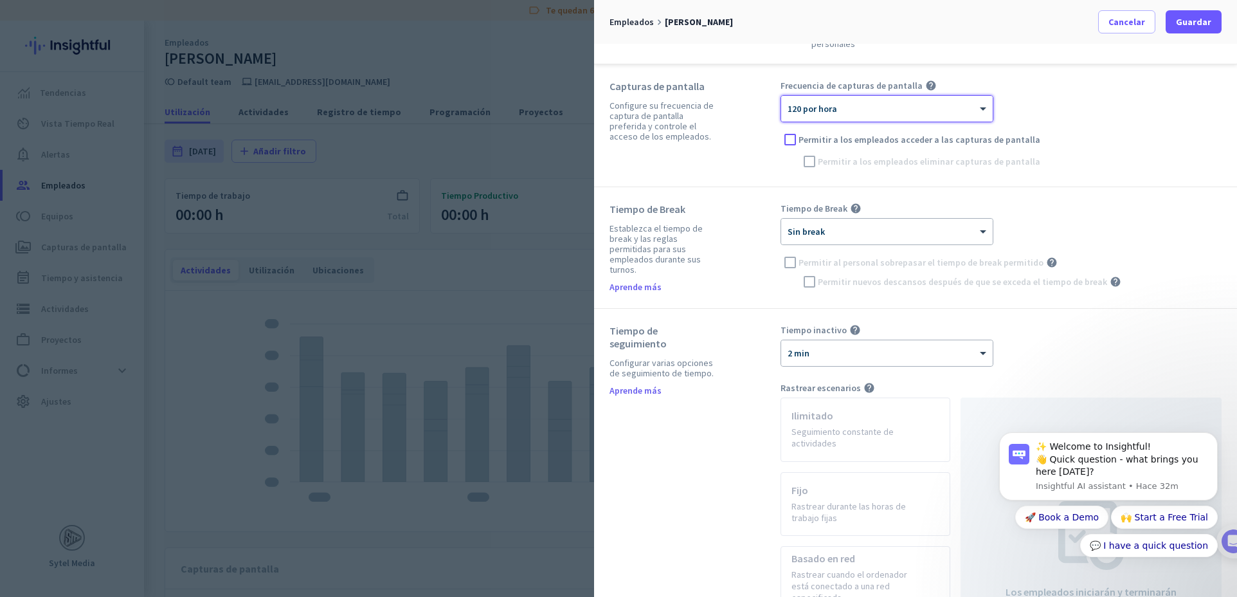
scroll to position [0, 0]
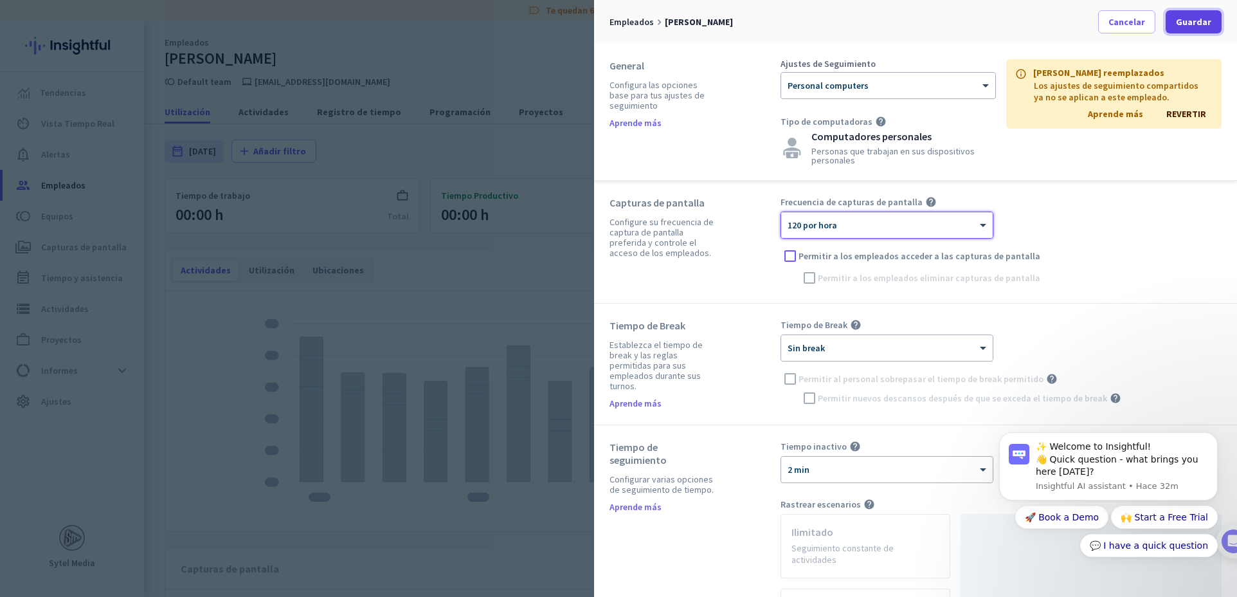
click at [1183, 32] on span at bounding box center [1194, 21] width 56 height 31
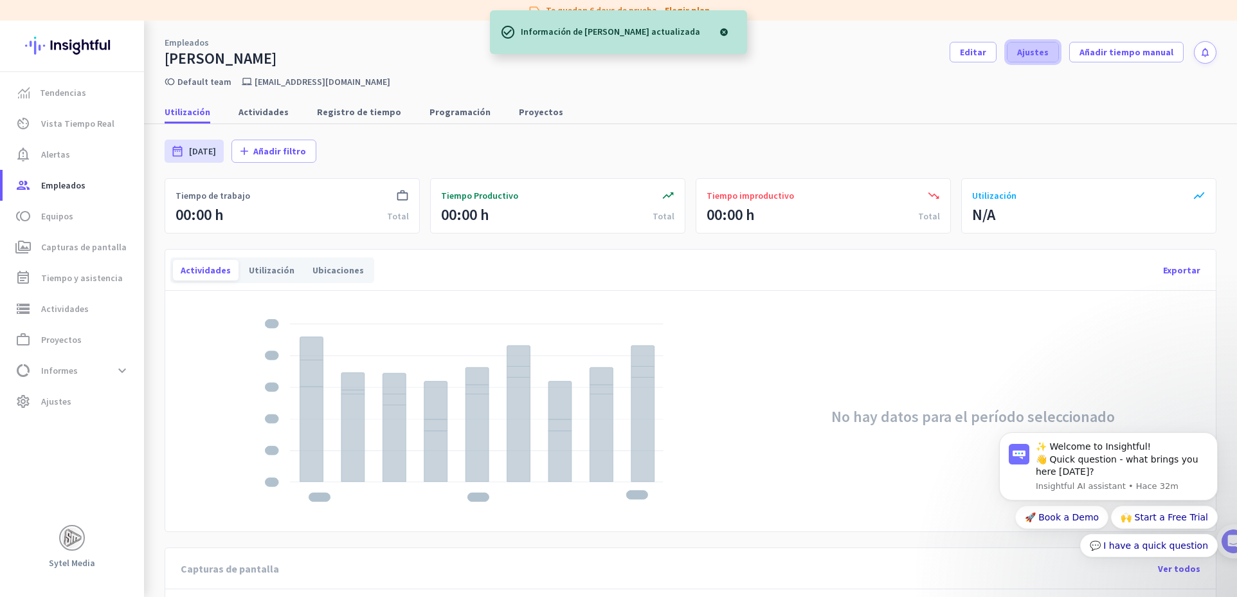
click at [1024, 51] on span "Ajustes" at bounding box center [1033, 52] width 32 height 13
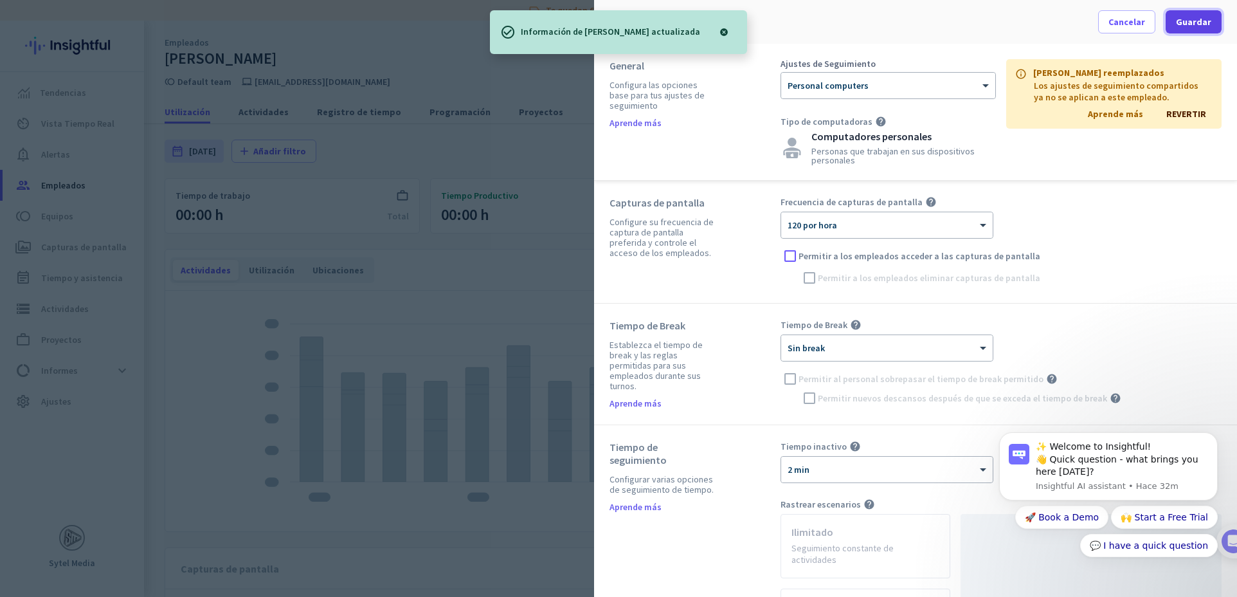
click at [1195, 28] on span "Guardar" at bounding box center [1193, 21] width 35 height 13
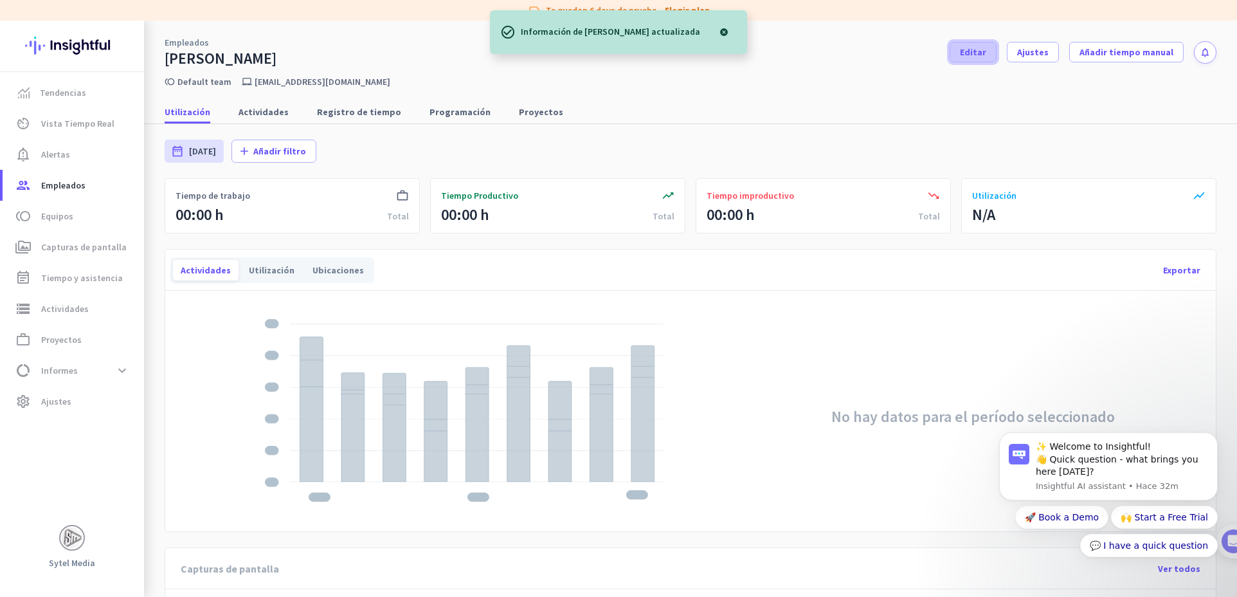
click at [959, 50] on span at bounding box center [973, 52] width 46 height 31
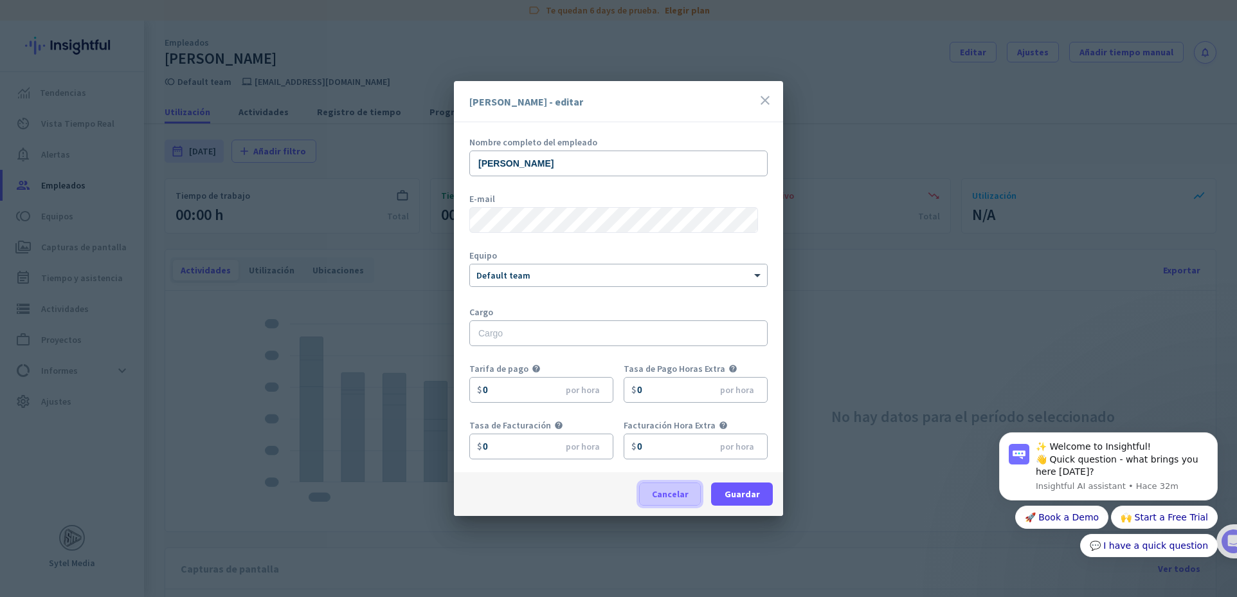
click at [669, 487] on span "Cancelar" at bounding box center [670, 493] width 37 height 13
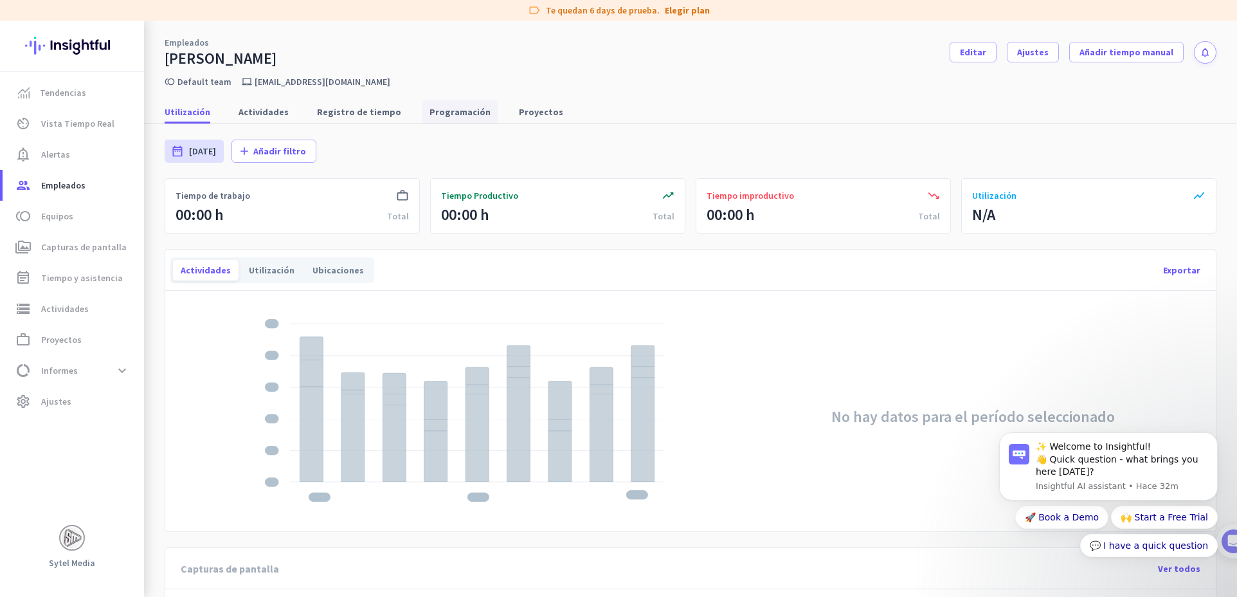
click at [452, 113] on span "Programación" at bounding box center [459, 111] width 61 height 13
type input "[DATE] - [DATE]"
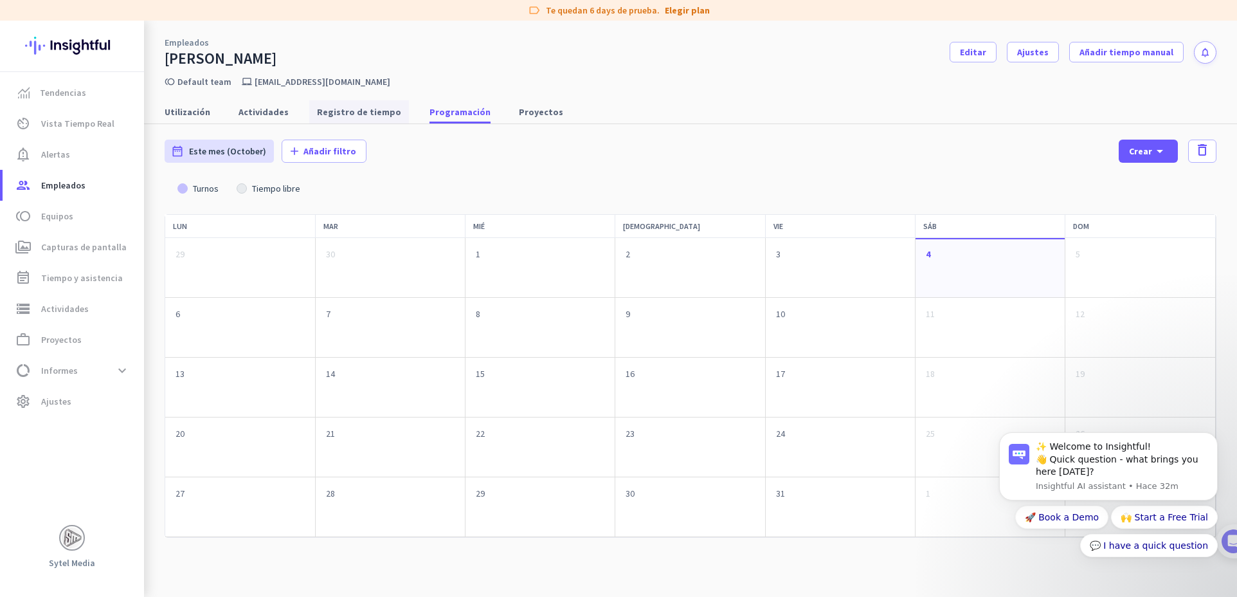
click at [332, 108] on span "Registro de tiempo" at bounding box center [359, 111] width 84 height 13
type input "[DATE] - [DATE]"
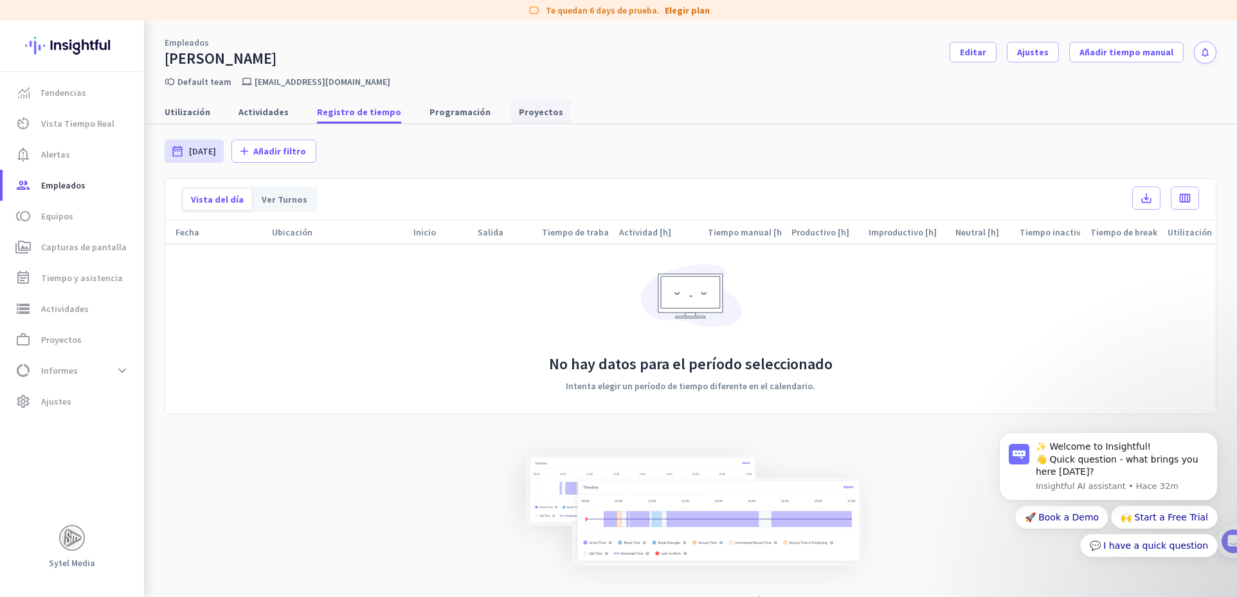
click at [536, 106] on span "Proyectos" at bounding box center [541, 111] width 44 height 13
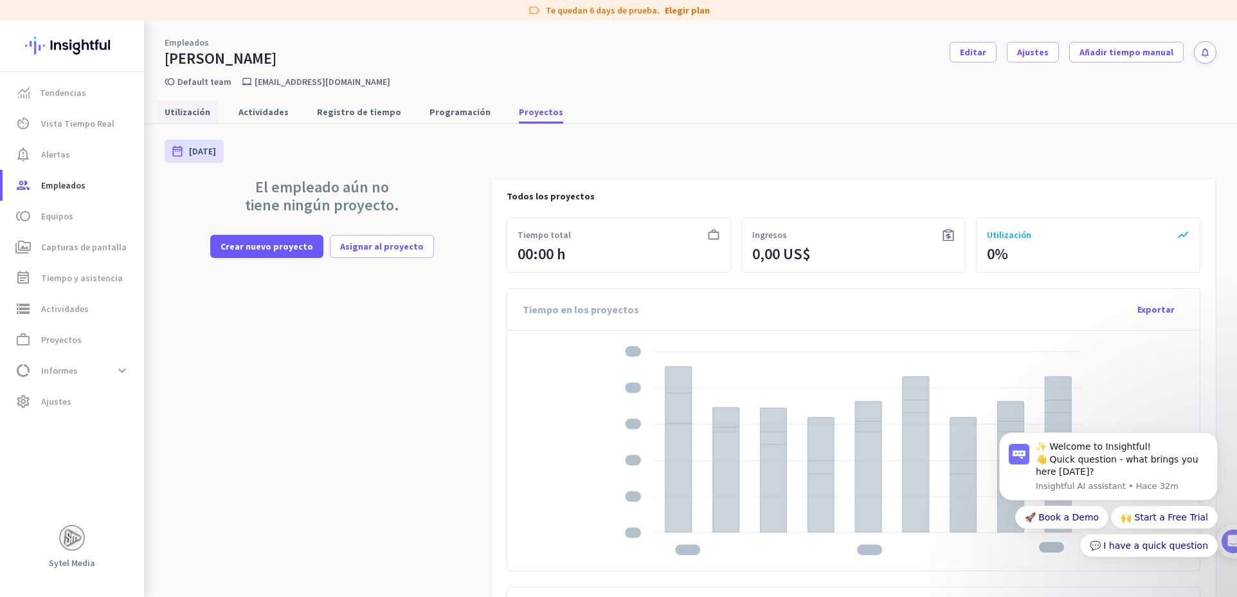
click at [199, 113] on span "Utilización" at bounding box center [188, 111] width 46 height 13
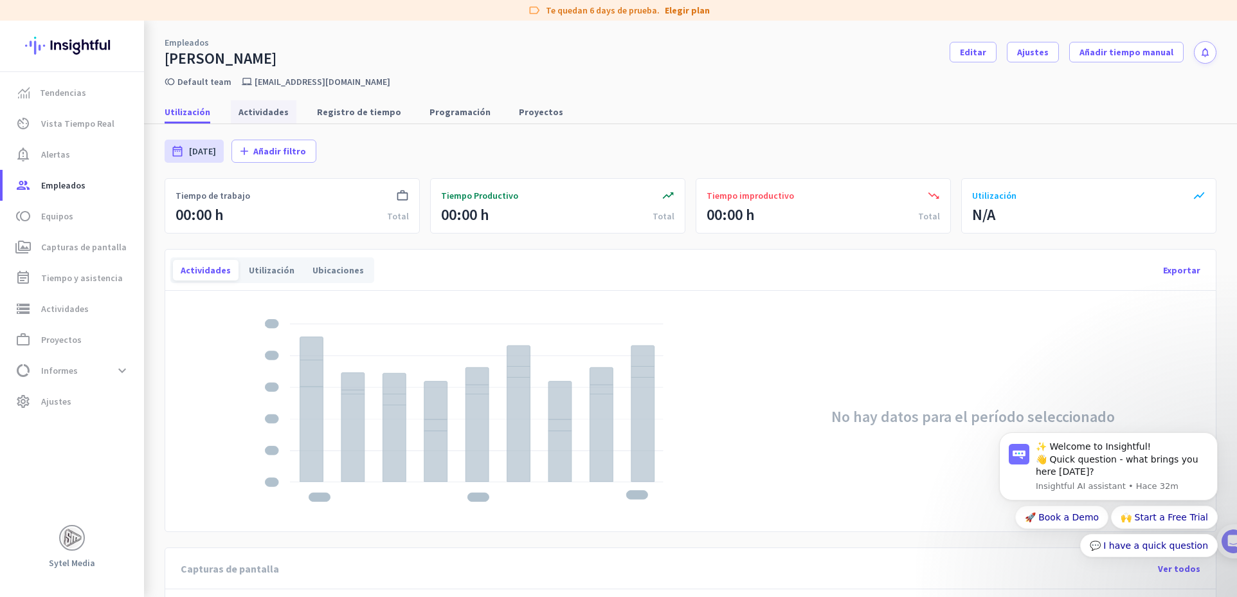
click at [239, 115] on span "Actividades" at bounding box center [264, 111] width 50 height 13
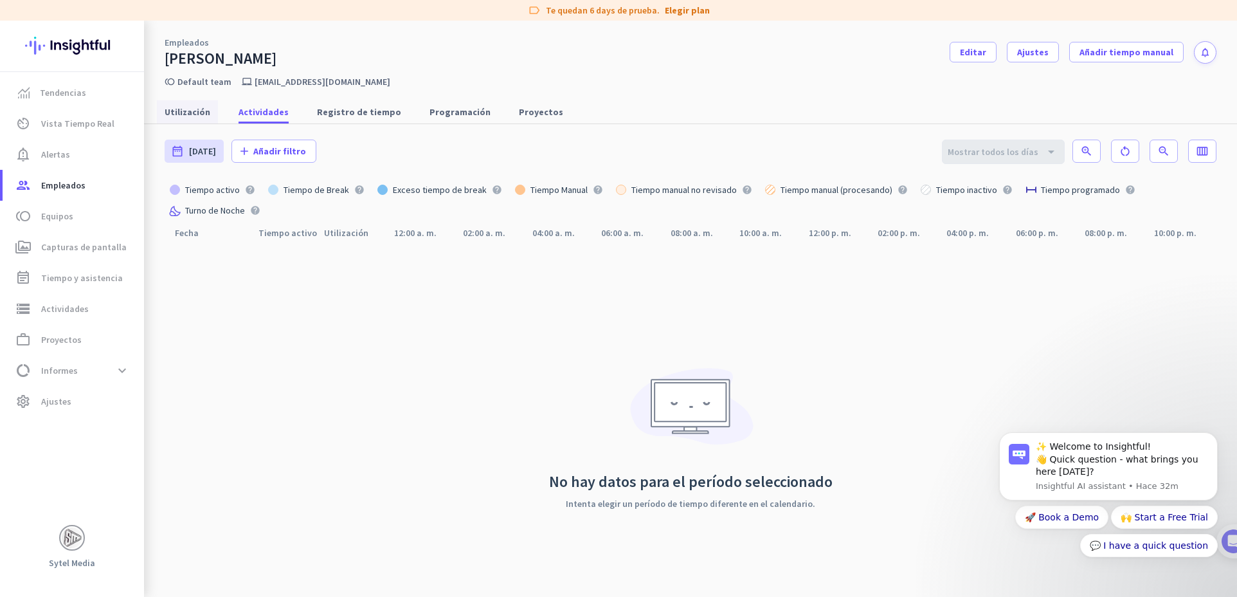
click at [187, 105] on span "Utilización" at bounding box center [188, 111] width 46 height 13
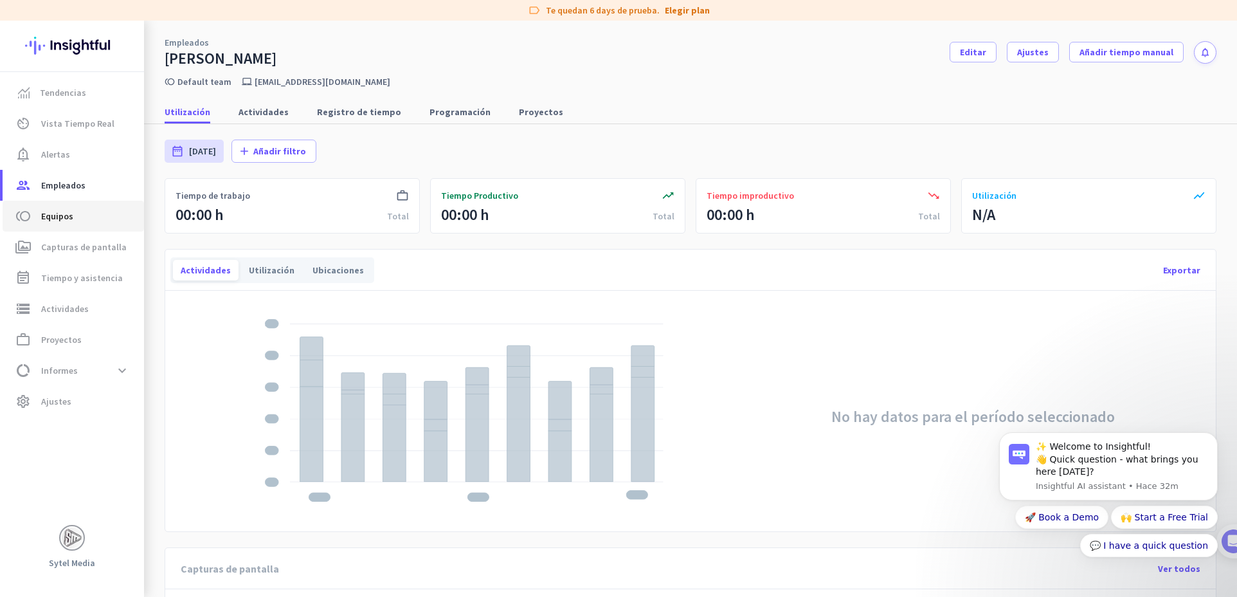
click at [78, 226] on link "toll Equipos" at bounding box center [73, 216] width 141 height 31
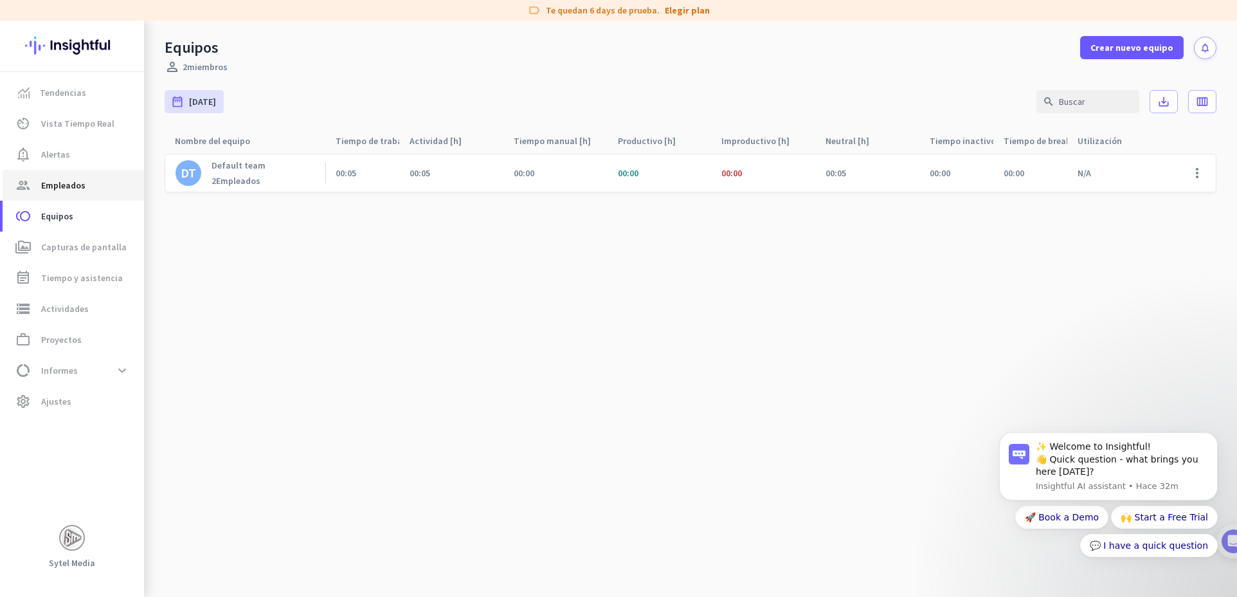
click at [93, 182] on span "group Empleados" at bounding box center [73, 184] width 121 height 15
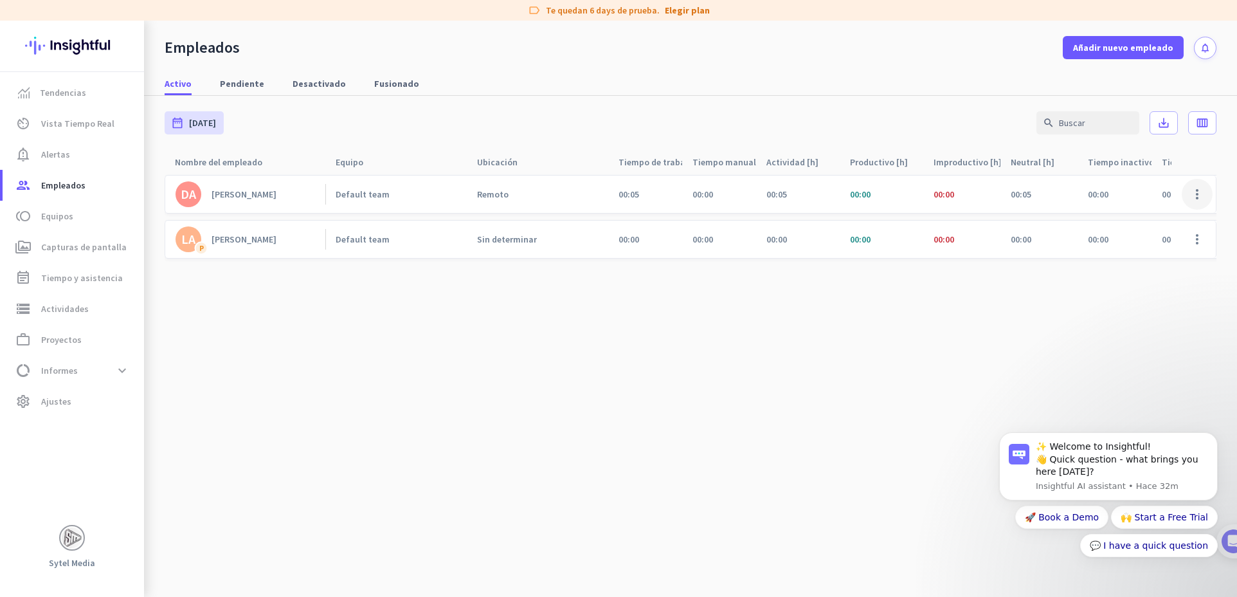
click at [1203, 190] on span at bounding box center [1197, 194] width 31 height 31
click at [1203, 190] on div at bounding box center [618, 298] width 1237 height 597
click at [1201, 231] on span at bounding box center [1197, 239] width 31 height 31
click at [248, 240] on div at bounding box center [618, 298] width 1237 height 597
click at [212, 242] on div "[PERSON_NAME]" at bounding box center [244, 239] width 65 height 12
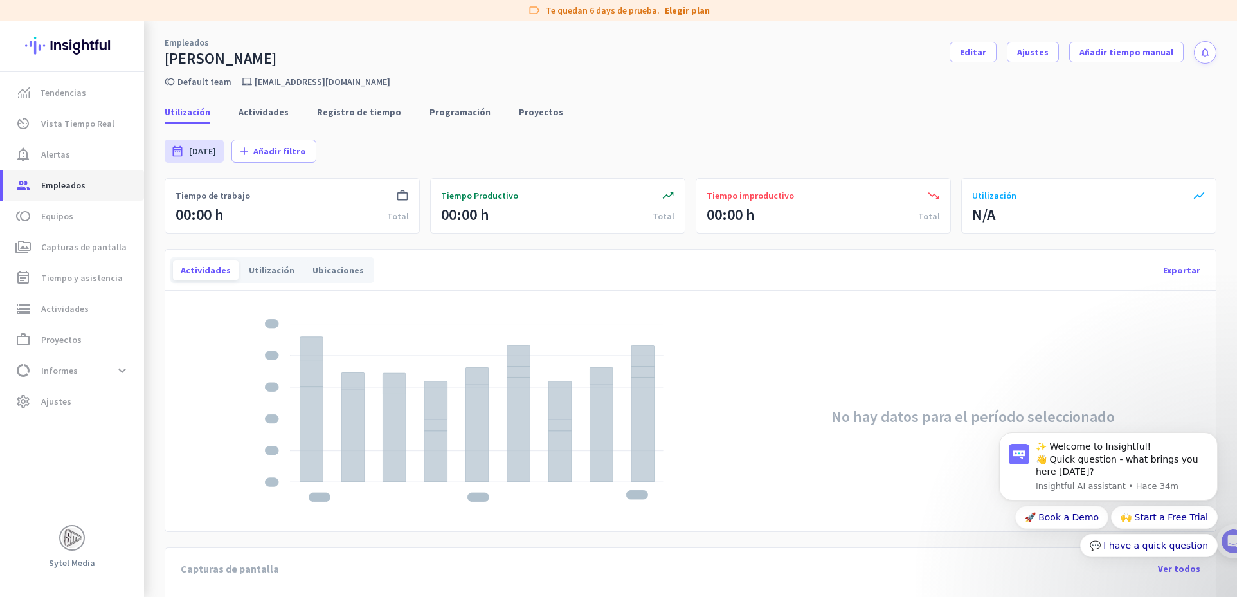
click at [73, 191] on span "Empleados" at bounding box center [63, 184] width 44 height 15
